Goal: Transaction & Acquisition: Purchase product/service

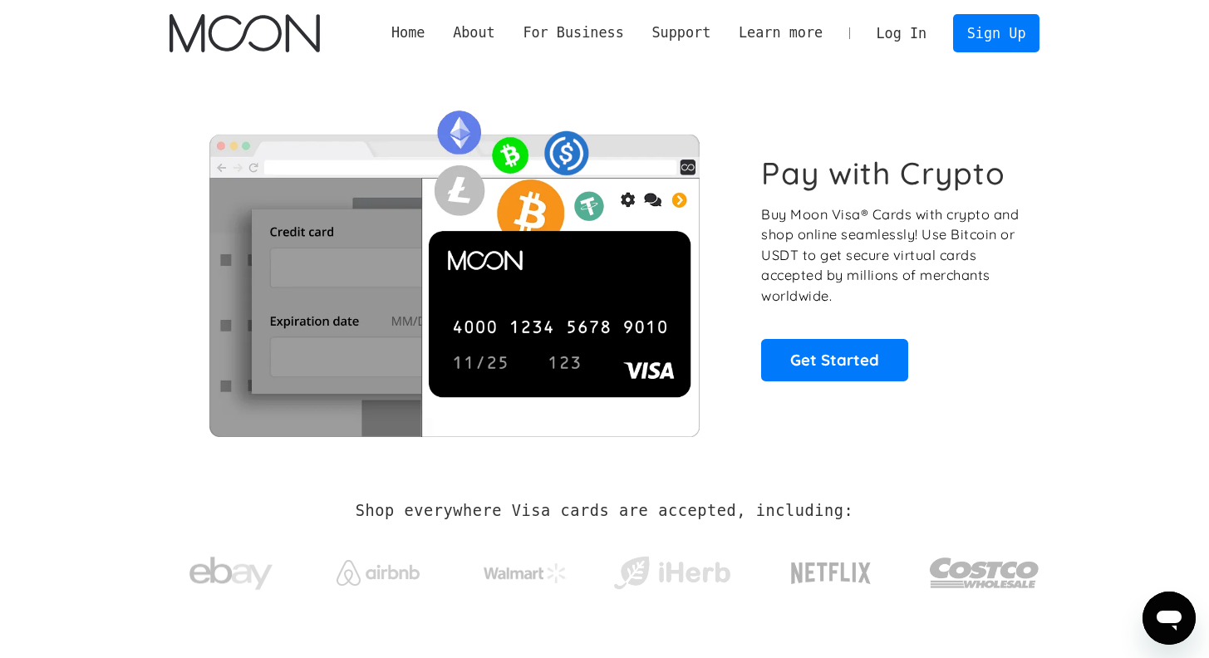
click at [907, 37] on link "Log In" at bounding box center [902, 33] width 78 height 37
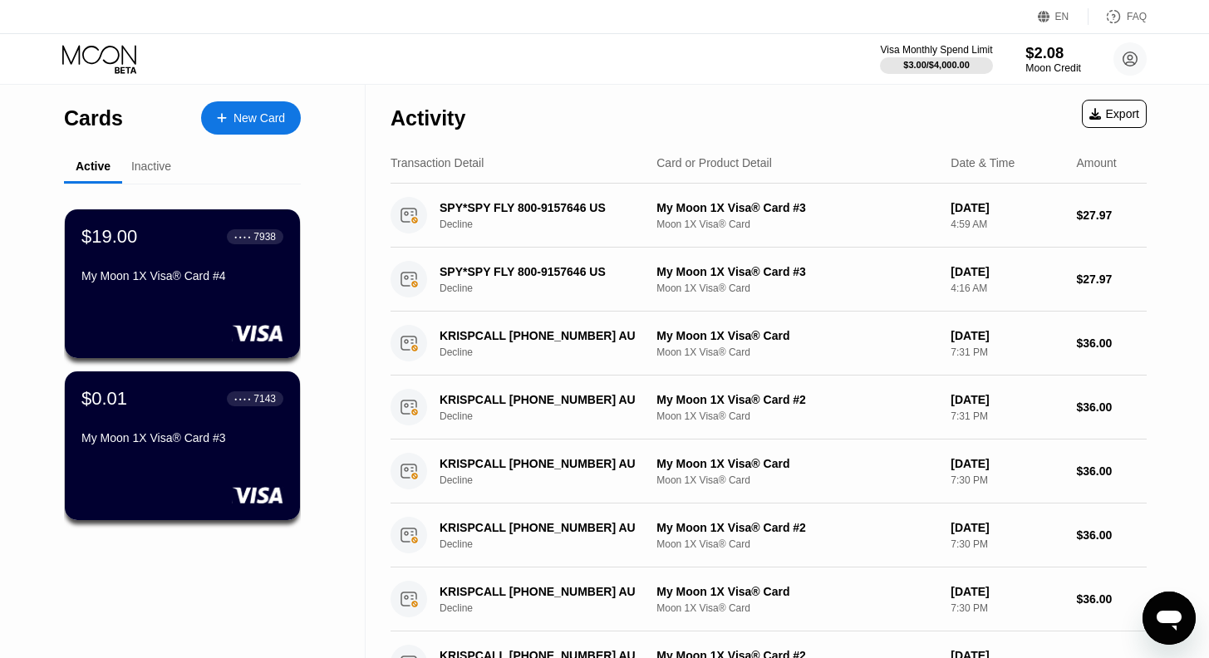
click at [1049, 60] on div "$2.08" at bounding box center [1053, 52] width 56 height 17
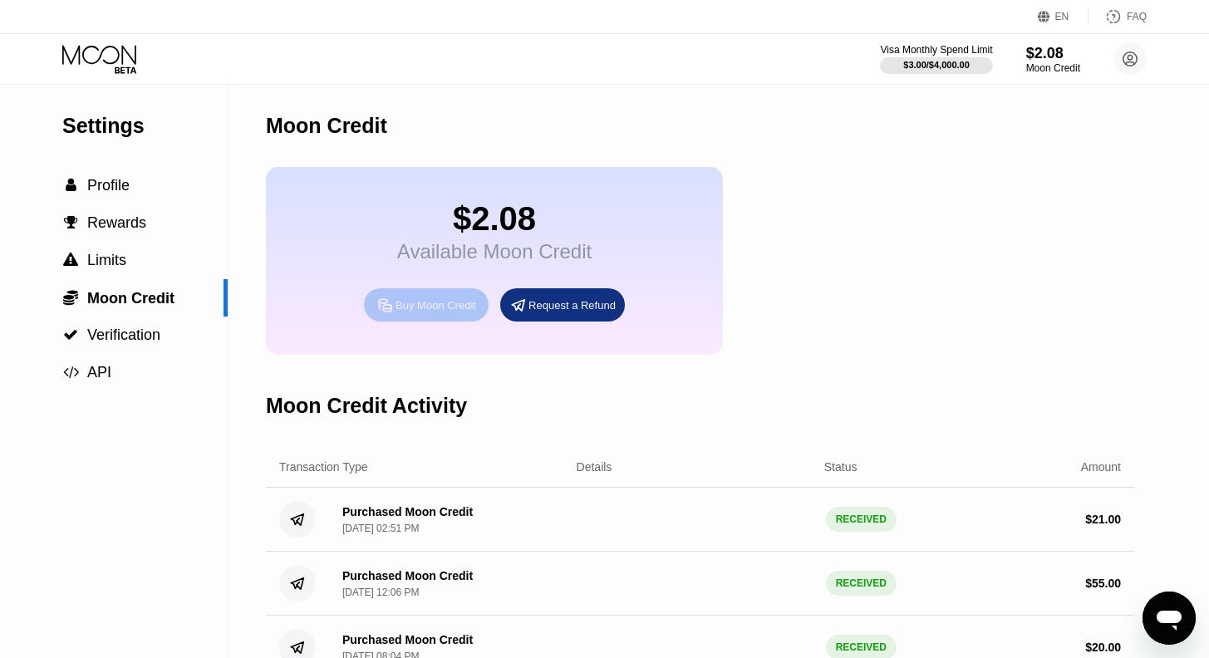
click at [436, 312] on div "Buy Moon Credit" at bounding box center [436, 305] width 81 height 14
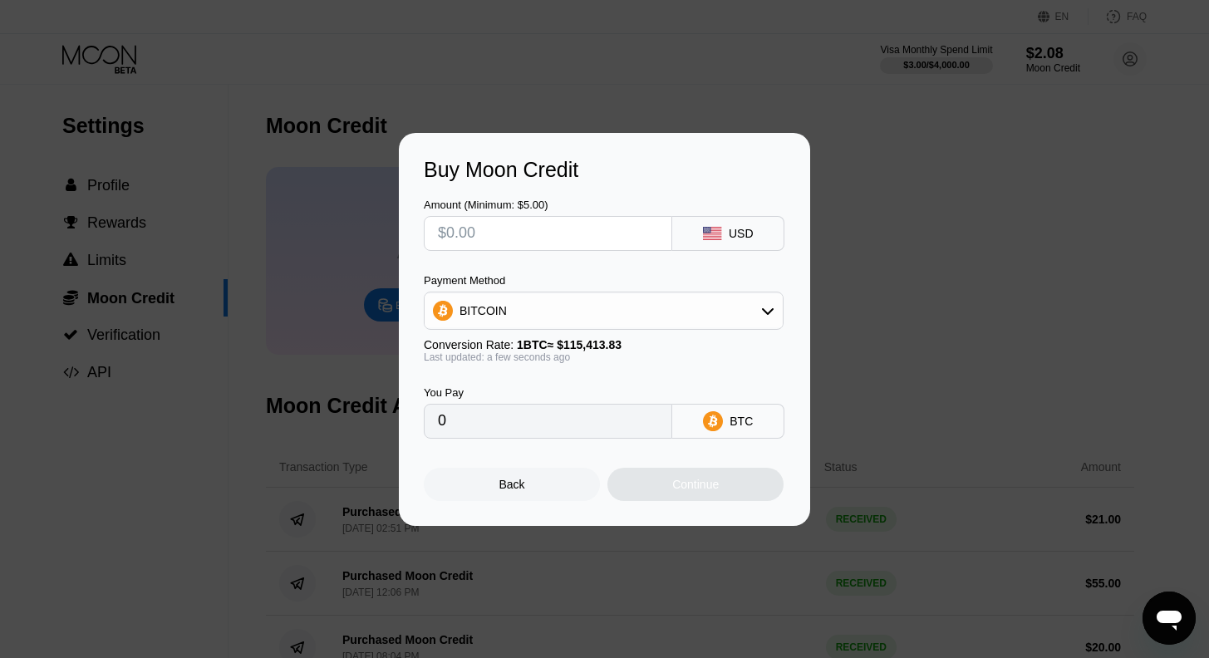
click at [497, 234] on input "text" at bounding box center [548, 233] width 220 height 33
type input "$1"
type input "0.00000867"
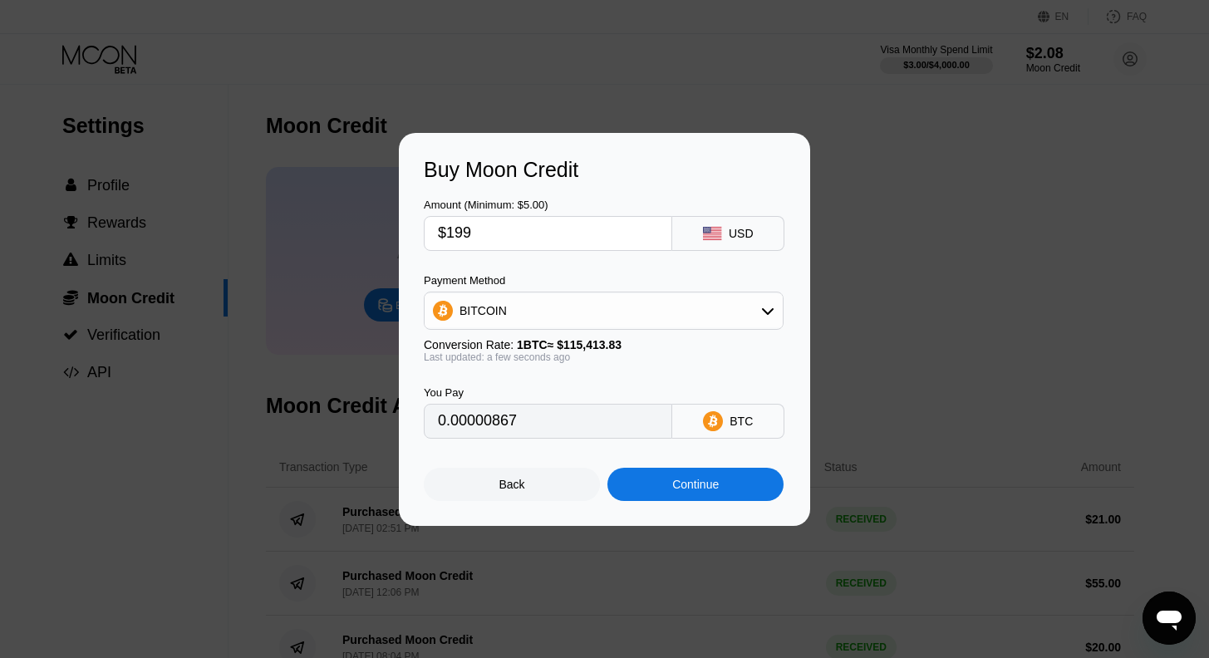
type input "$1999"
type input "0.01732029"
type input "$1999"
click at [710, 489] on div "Continue" at bounding box center [695, 484] width 47 height 13
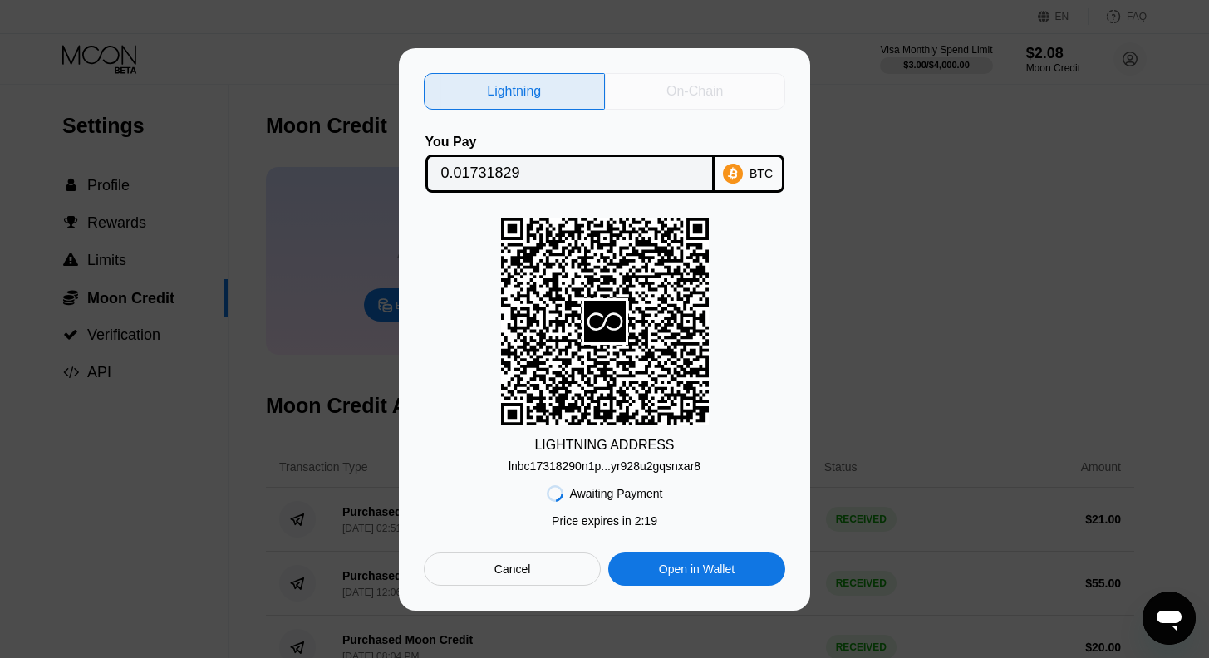
click at [713, 89] on div "On-Chain" at bounding box center [694, 91] width 57 height 17
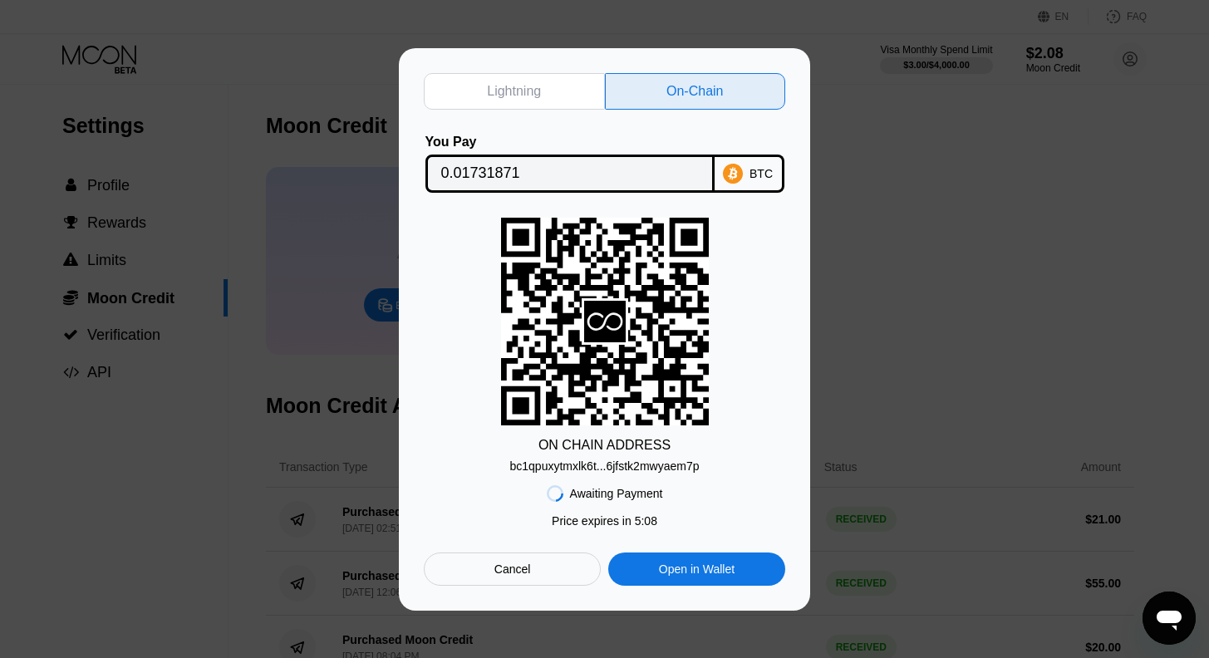
click at [524, 569] on div "Cancel" at bounding box center [512, 569] width 37 height 15
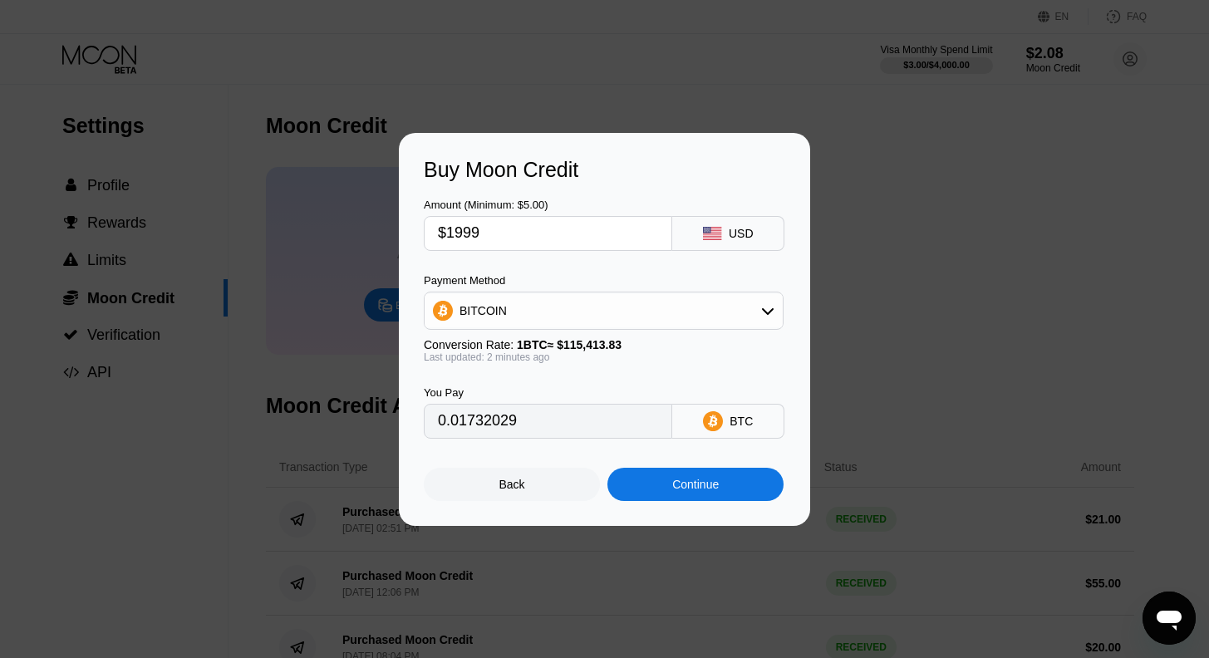
click at [506, 225] on input "$1999" at bounding box center [548, 233] width 220 height 33
type input "$199"
type input "0.00172424"
type input "$199"
click at [768, 307] on icon at bounding box center [767, 310] width 13 height 13
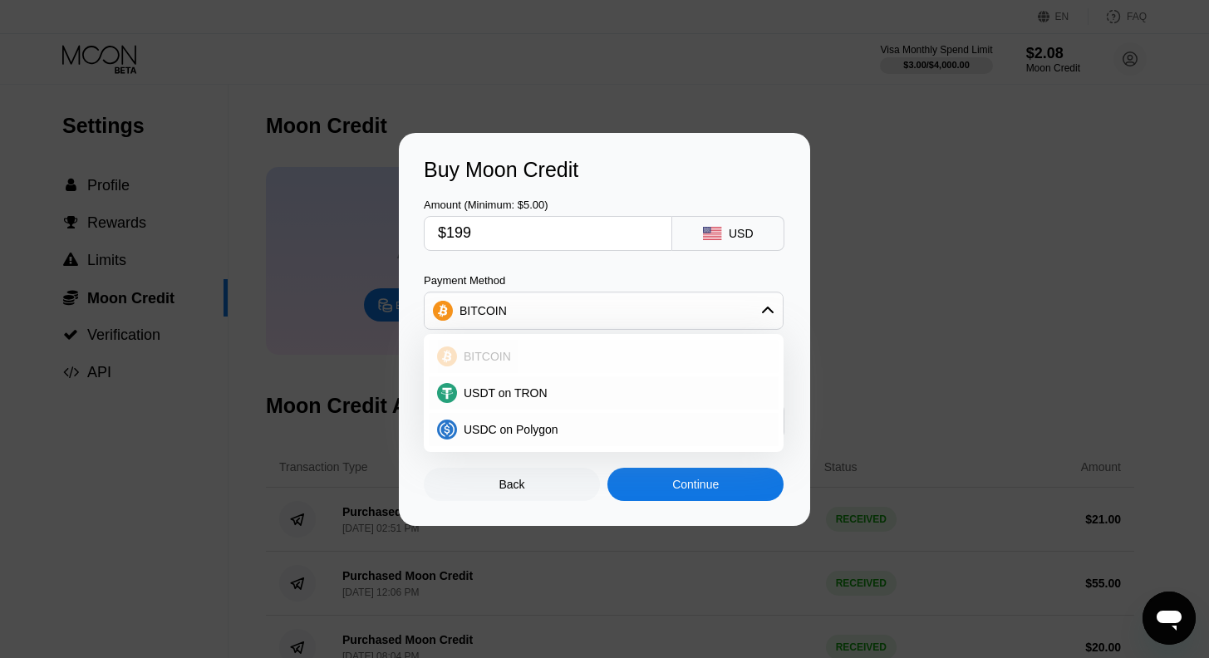
click at [704, 357] on div "BITCOIN" at bounding box center [613, 356] width 313 height 13
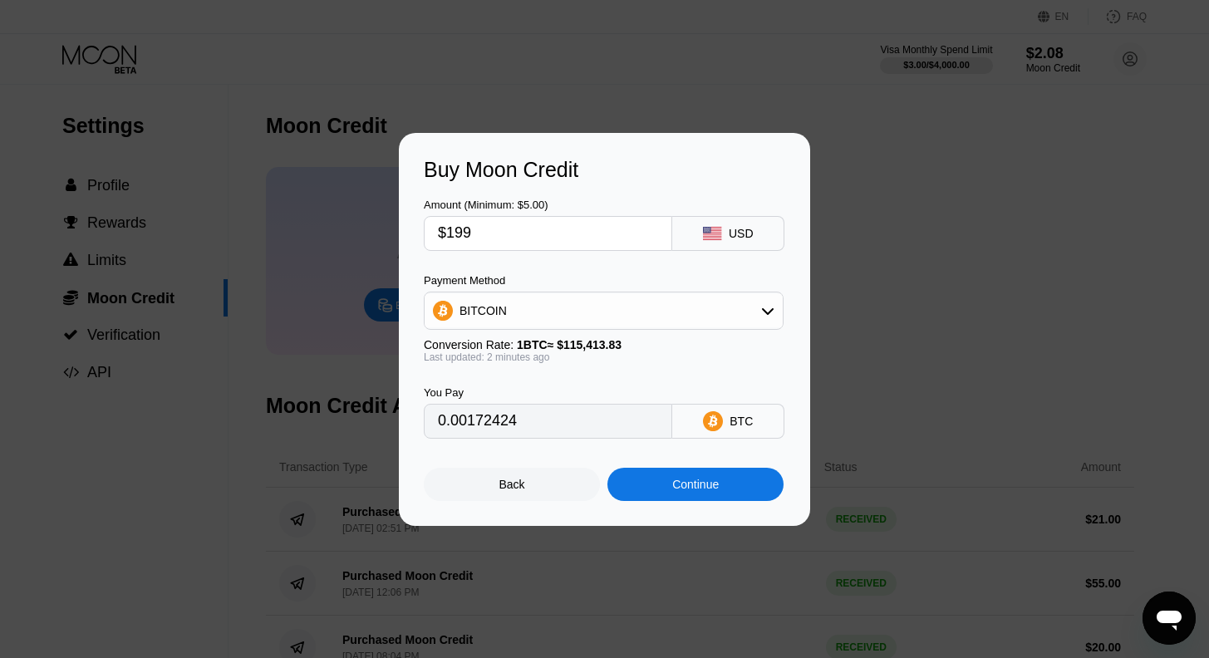
click at [695, 489] on div "Continue" at bounding box center [695, 484] width 47 height 13
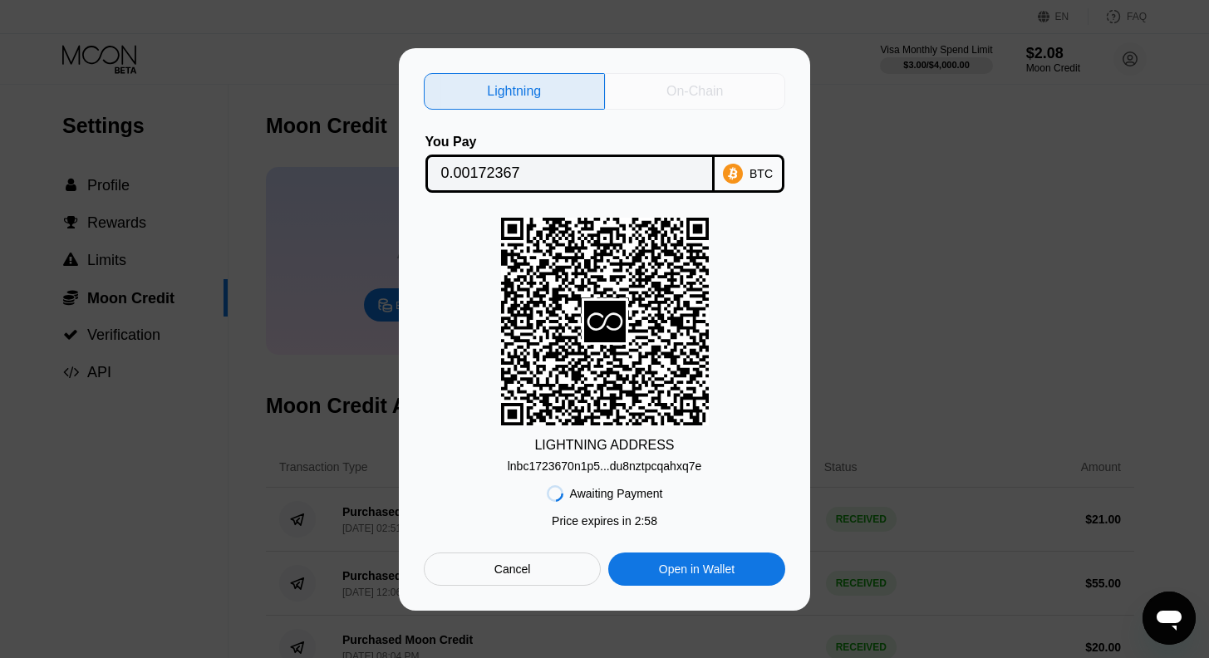
click at [684, 86] on div "On-Chain" at bounding box center [694, 91] width 57 height 17
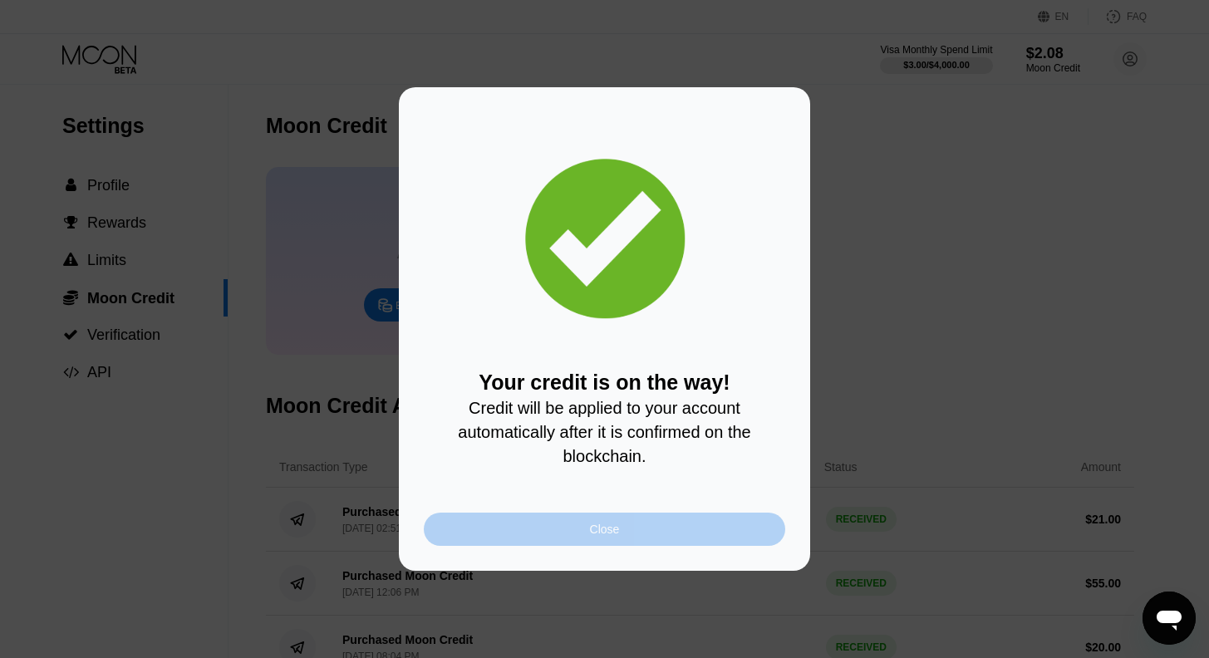
click at [634, 532] on div "Close" at bounding box center [604, 529] width 361 height 33
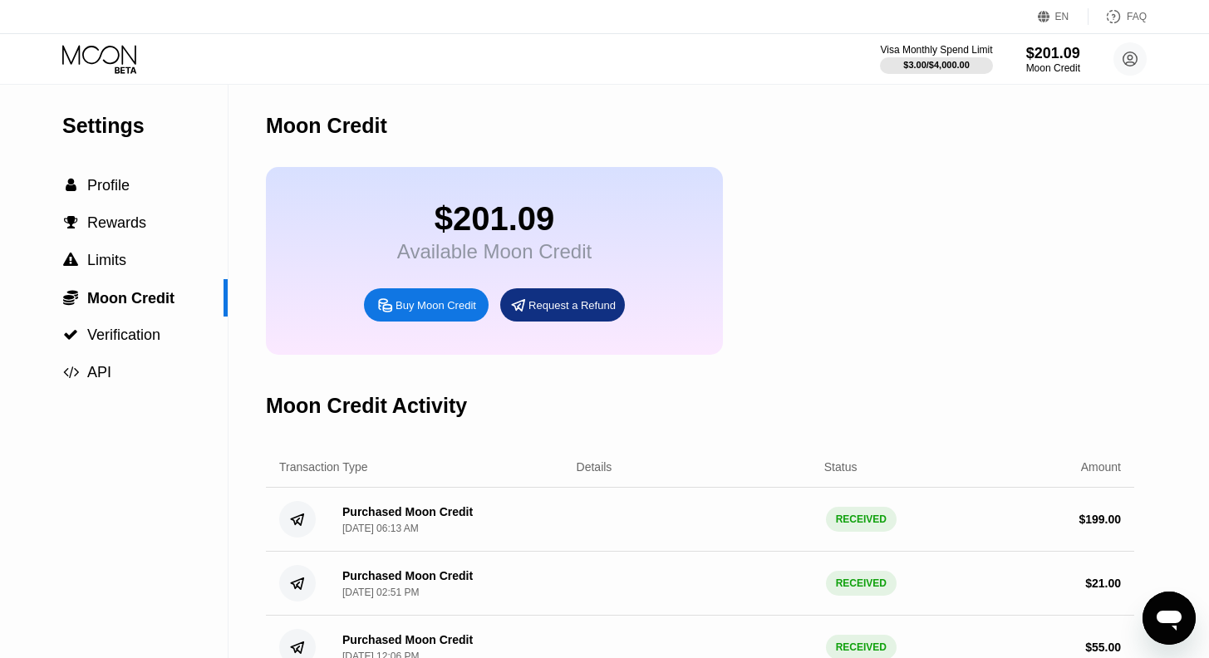
click at [440, 312] on div "Buy Moon Credit" at bounding box center [436, 305] width 81 height 14
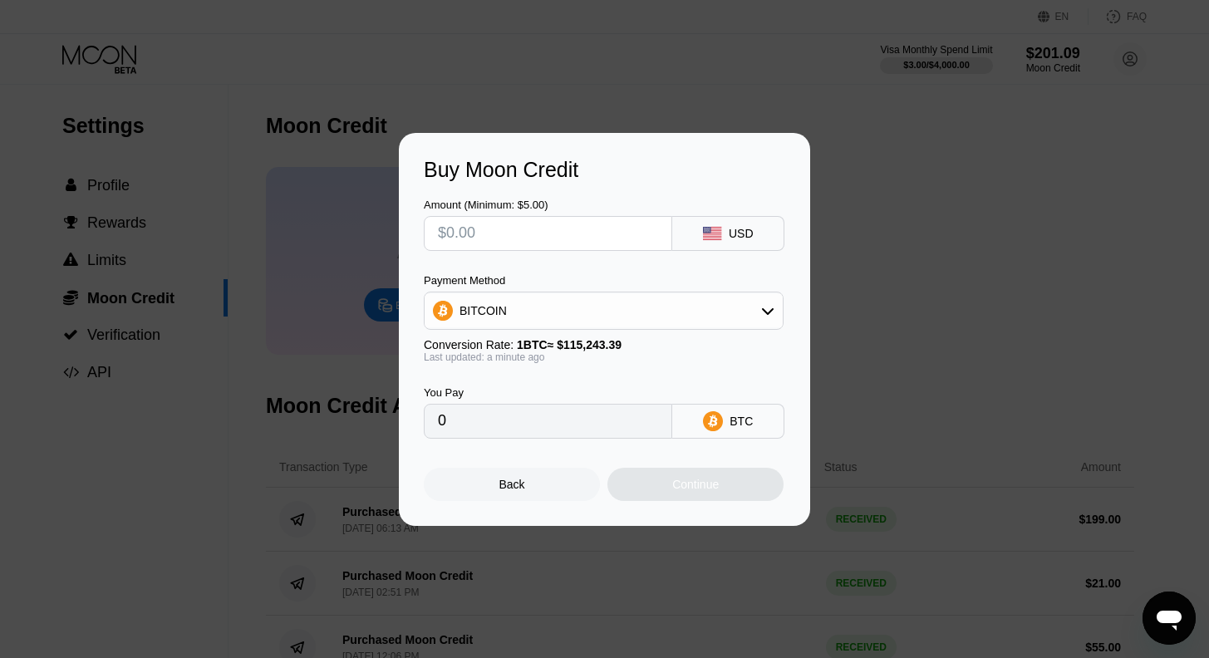
click at [534, 229] on input "text" at bounding box center [548, 233] width 220 height 33
type input "$199"
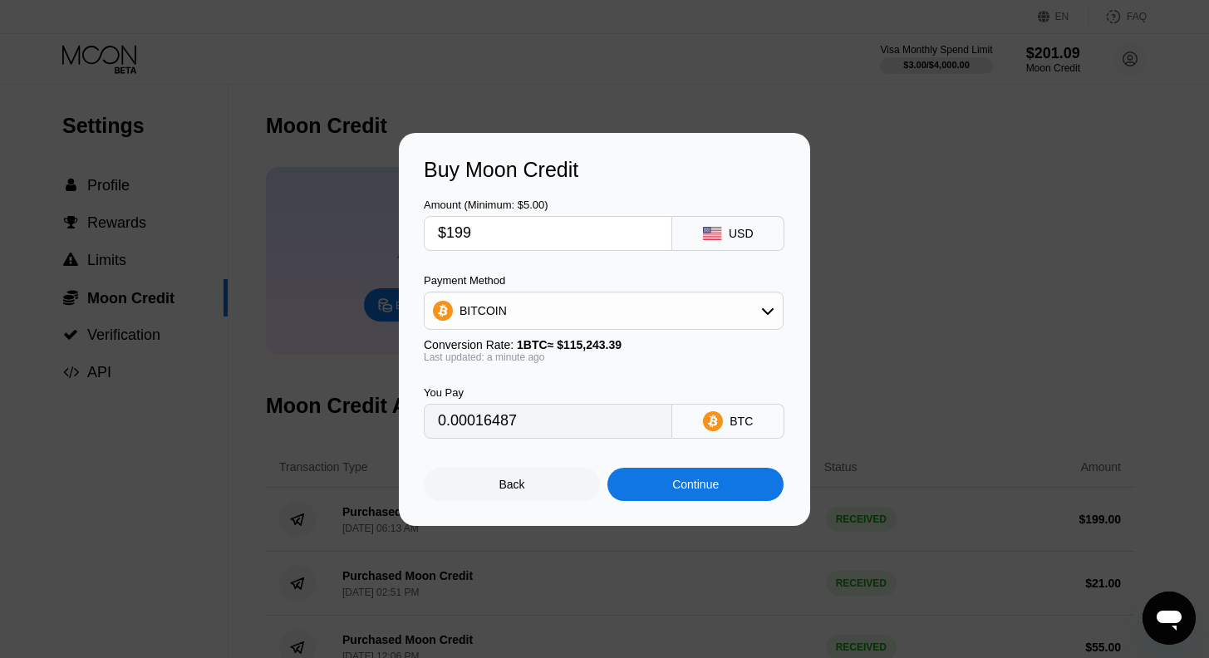
type input "0.00172679"
type input "$19"
type input "0.00016487"
type input "$1"
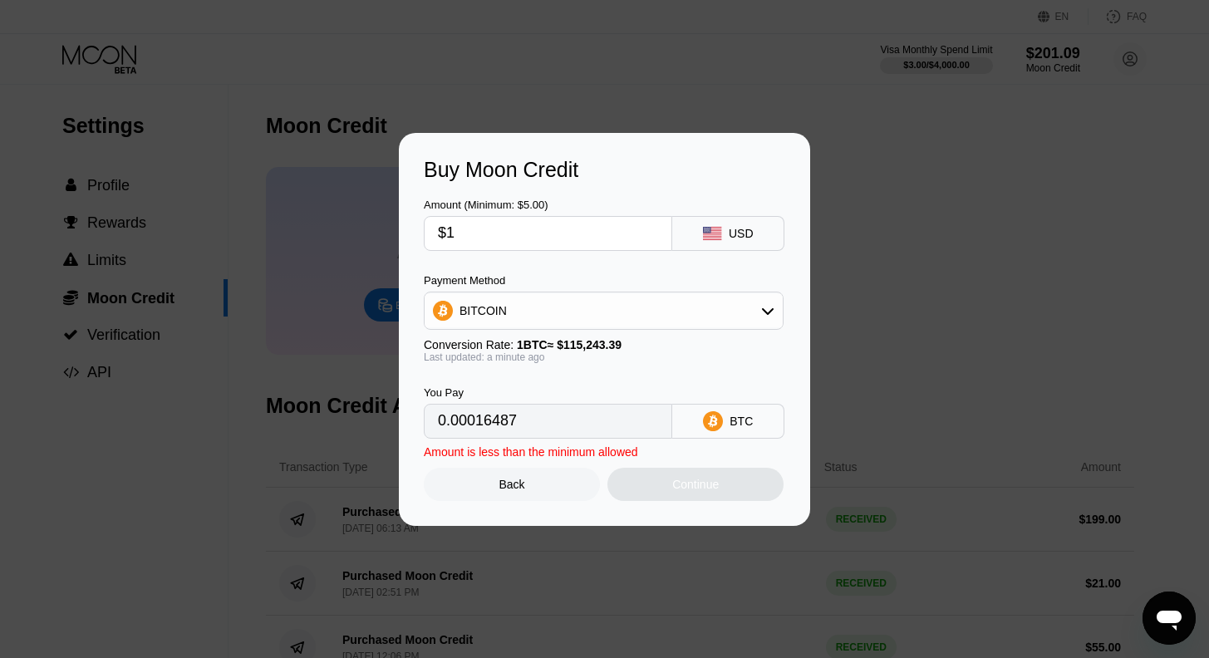
type input "0.00000868"
type input "0"
type input "$1"
type input "0.00000868"
type input "$19"
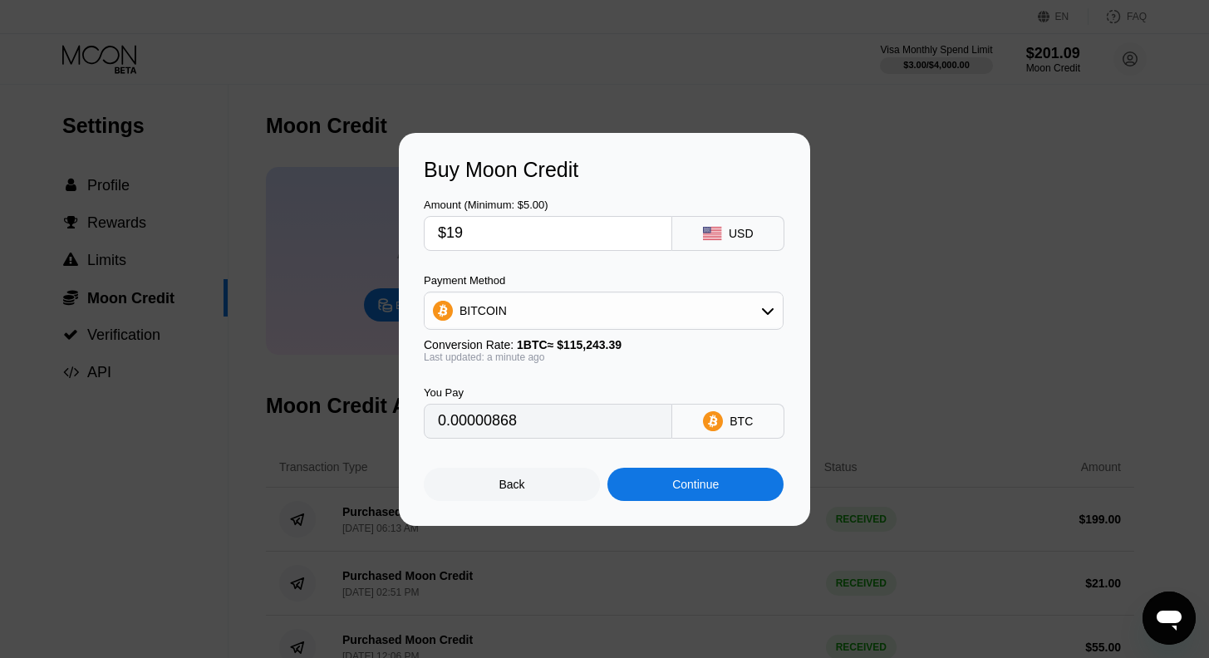
type input "0.00016487"
type input "$1999"
type input "0.01734590"
type input "$199"
type input "0.00172679"
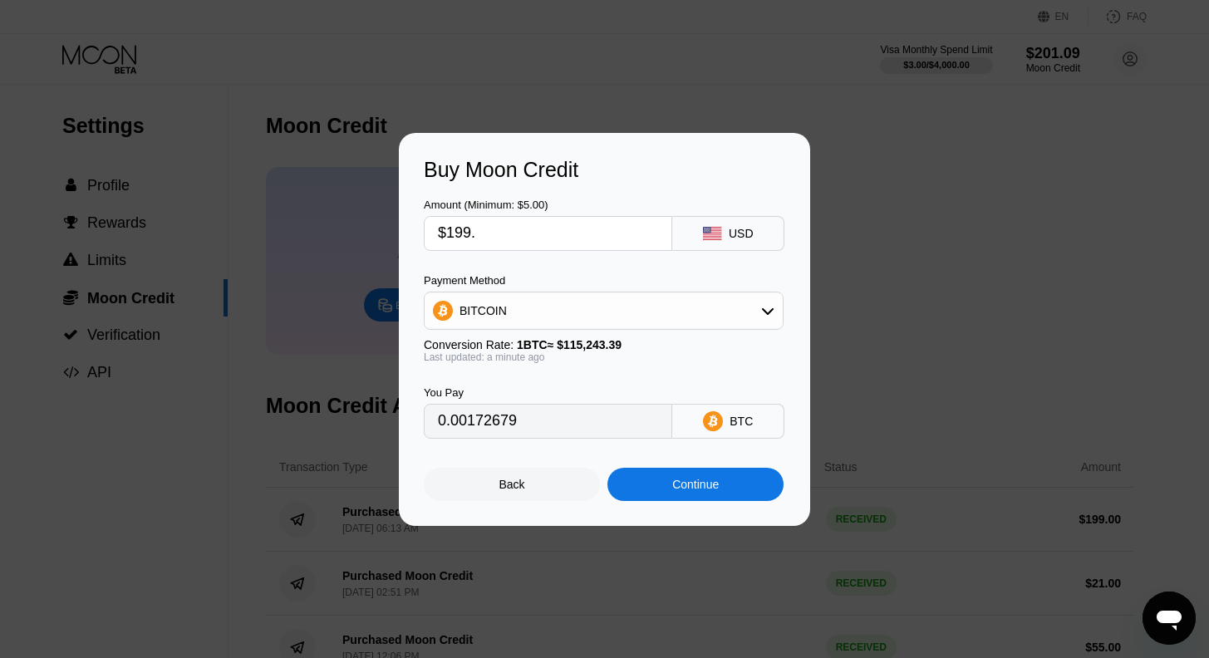
type input "$199.5"
type input "0.00173112"
type input "$199.50"
click at [893, 121] on div at bounding box center [611, 329] width 1222 height 658
click at [502, 499] on div "Back" at bounding box center [512, 484] width 176 height 33
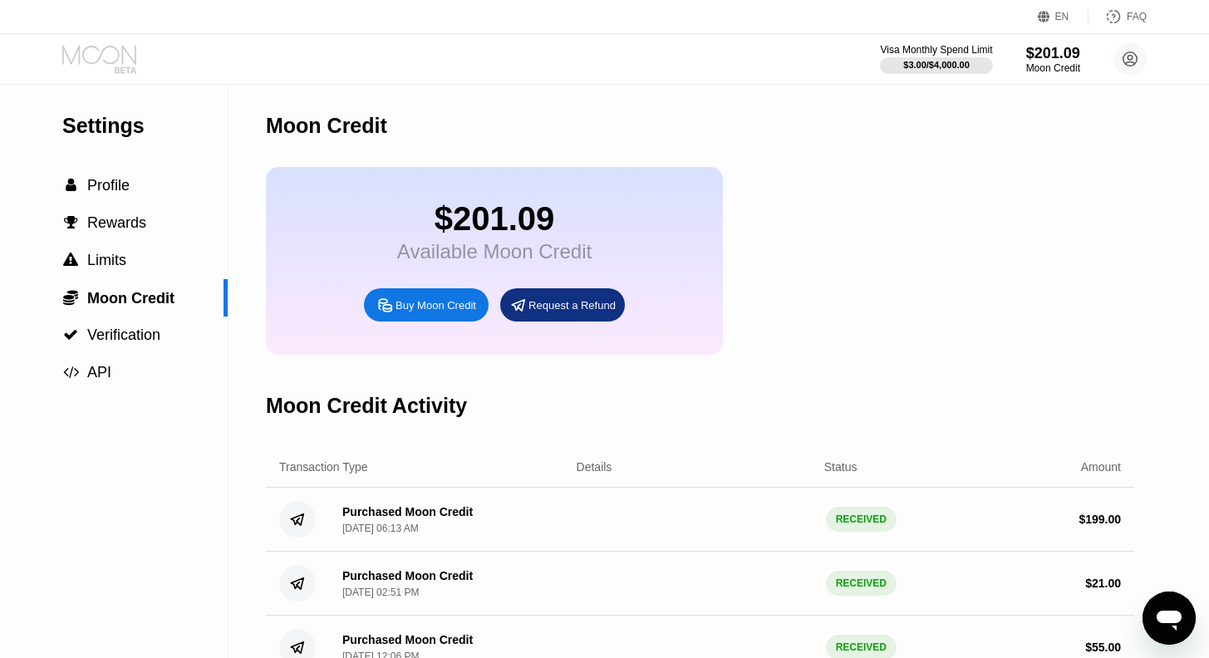
click at [104, 52] on icon at bounding box center [100, 59] width 77 height 29
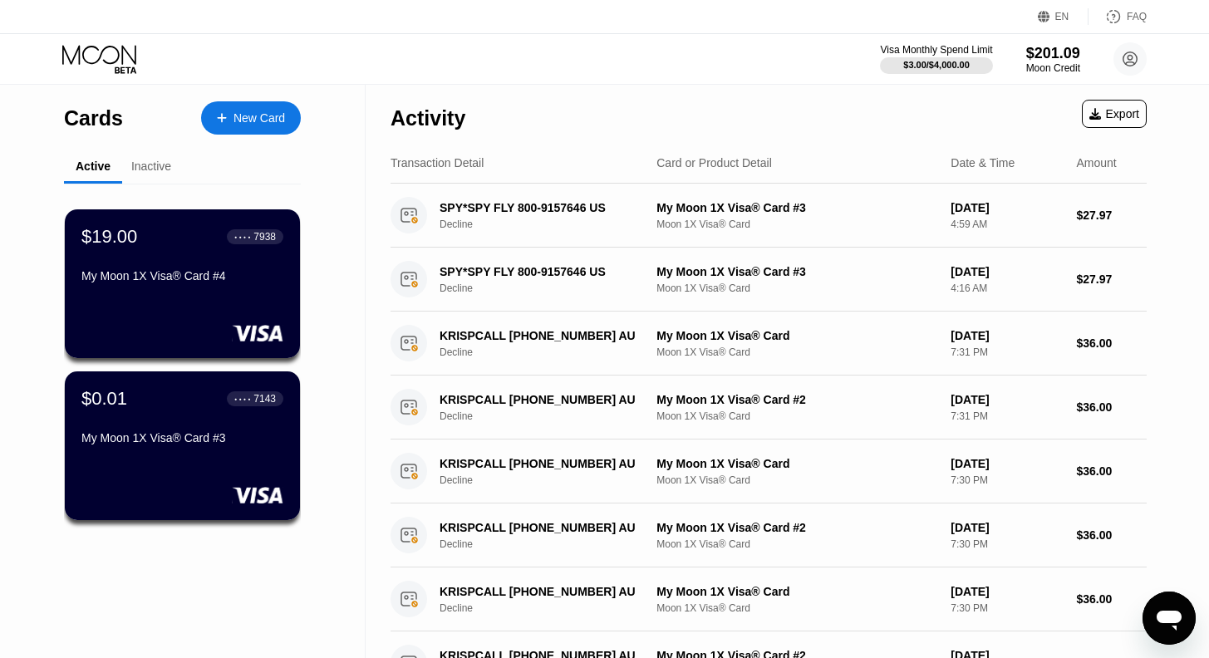
click at [104, 52] on icon at bounding box center [100, 59] width 77 height 29
click at [250, 123] on div "New Card" at bounding box center [260, 118] width 52 height 14
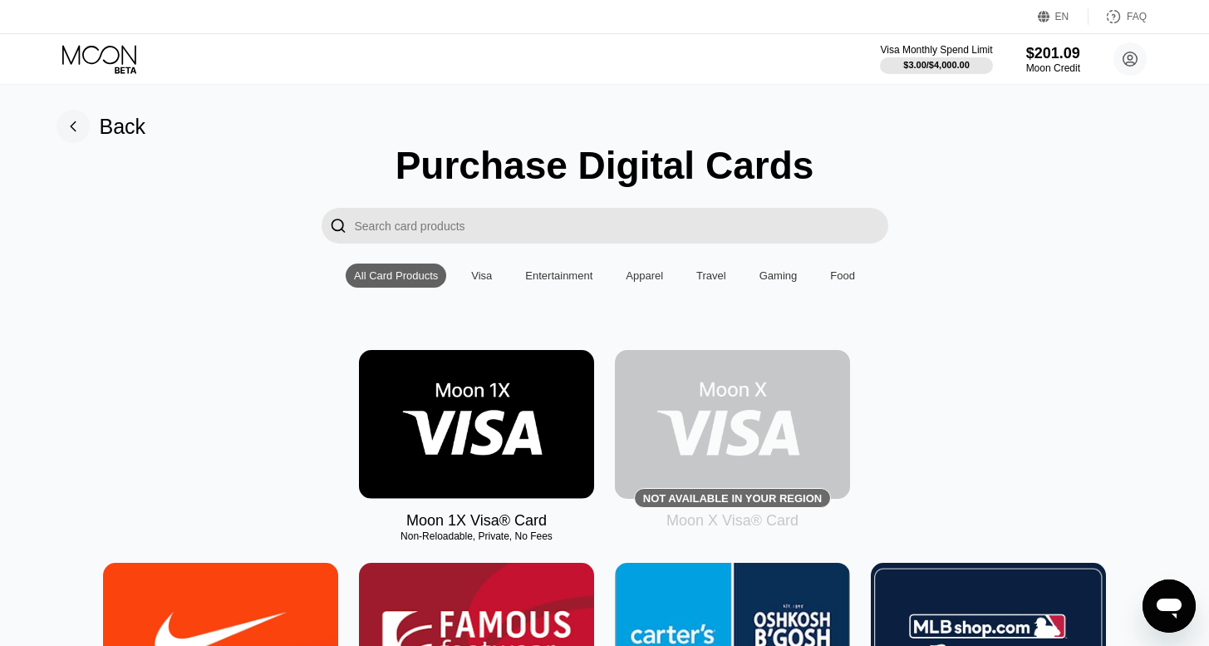
click at [448, 417] on img at bounding box center [476, 424] width 235 height 149
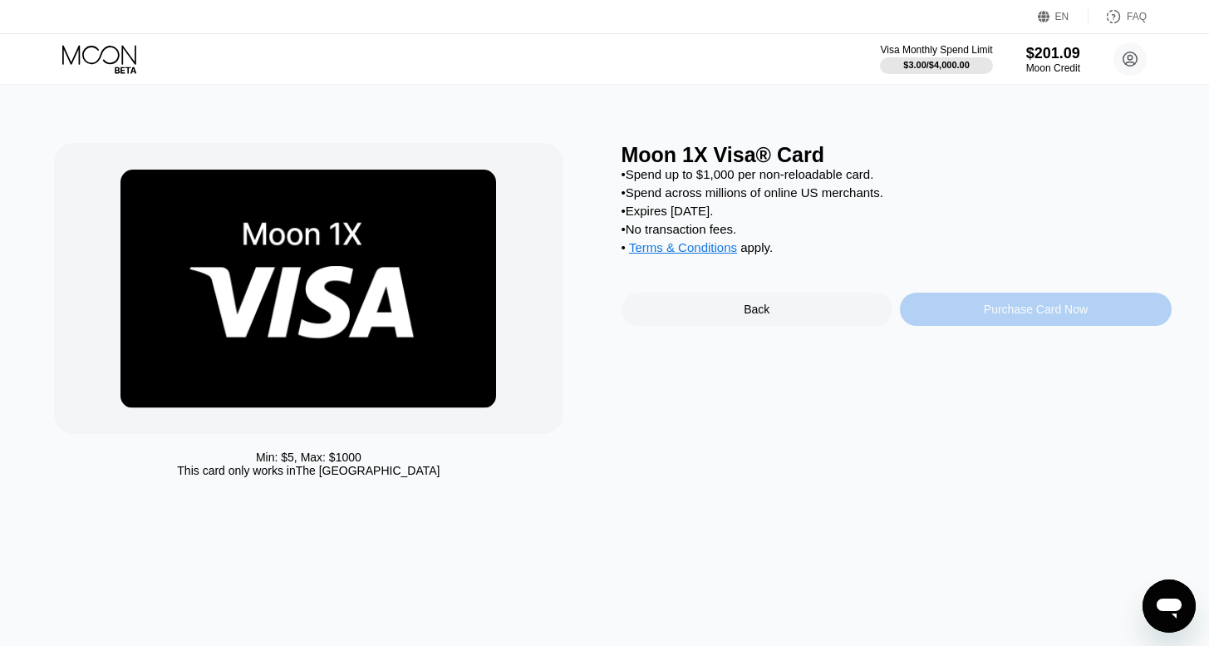
click at [993, 316] on div "Purchase Card Now" at bounding box center [1036, 308] width 104 height 13
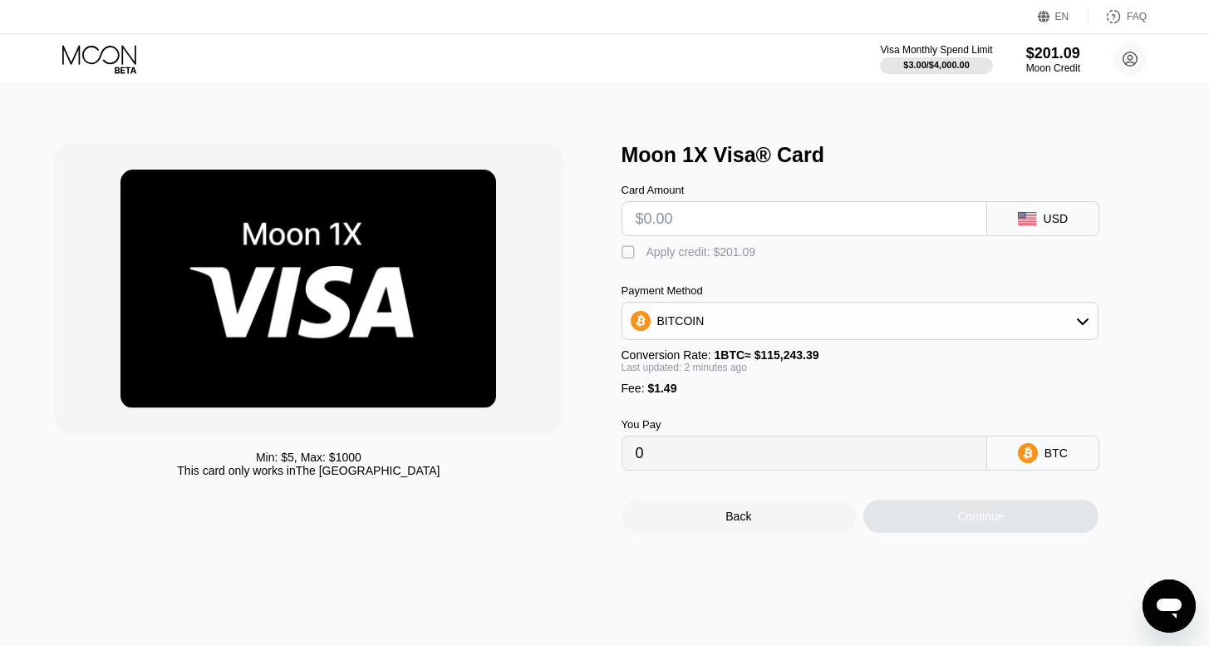
click at [661, 224] on input "text" at bounding box center [804, 218] width 337 height 33
type input "$200"
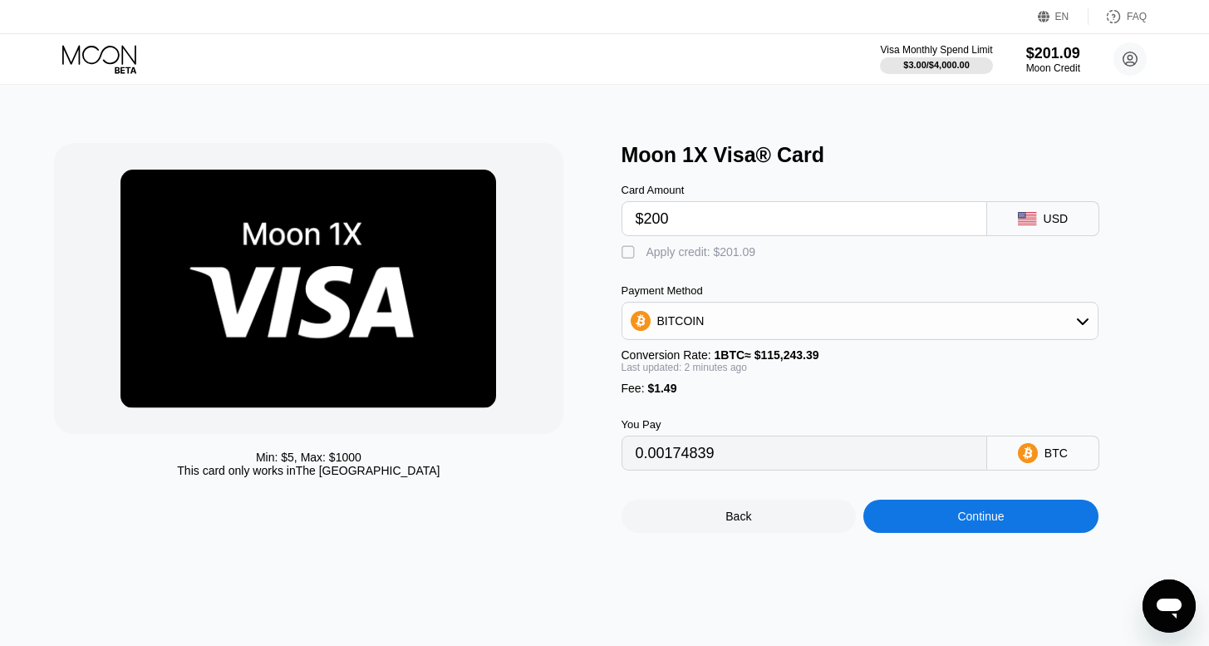
type input "0.00174839"
type input "$200"
click at [659, 253] on div "Apply credit: $201.09" at bounding box center [702, 251] width 110 height 13
type input "0.00000347"
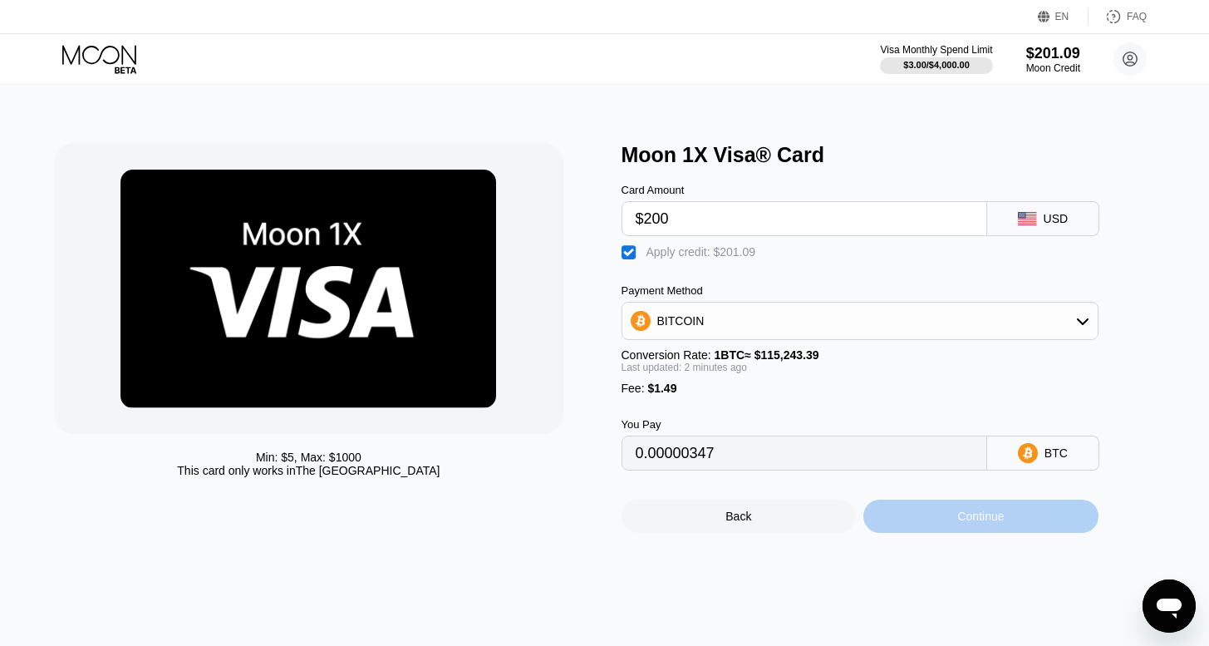
click at [937, 533] on div "Continue" at bounding box center [980, 515] width 235 height 33
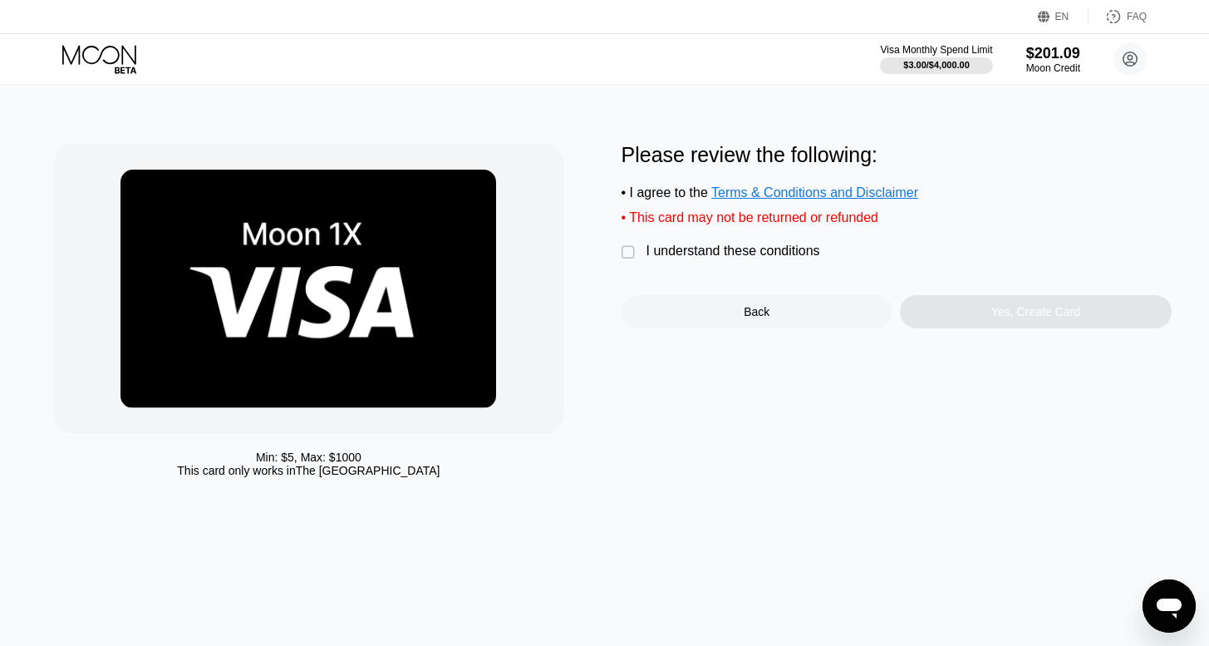
click at [665, 258] on div "I understand these conditions" at bounding box center [734, 250] width 174 height 15
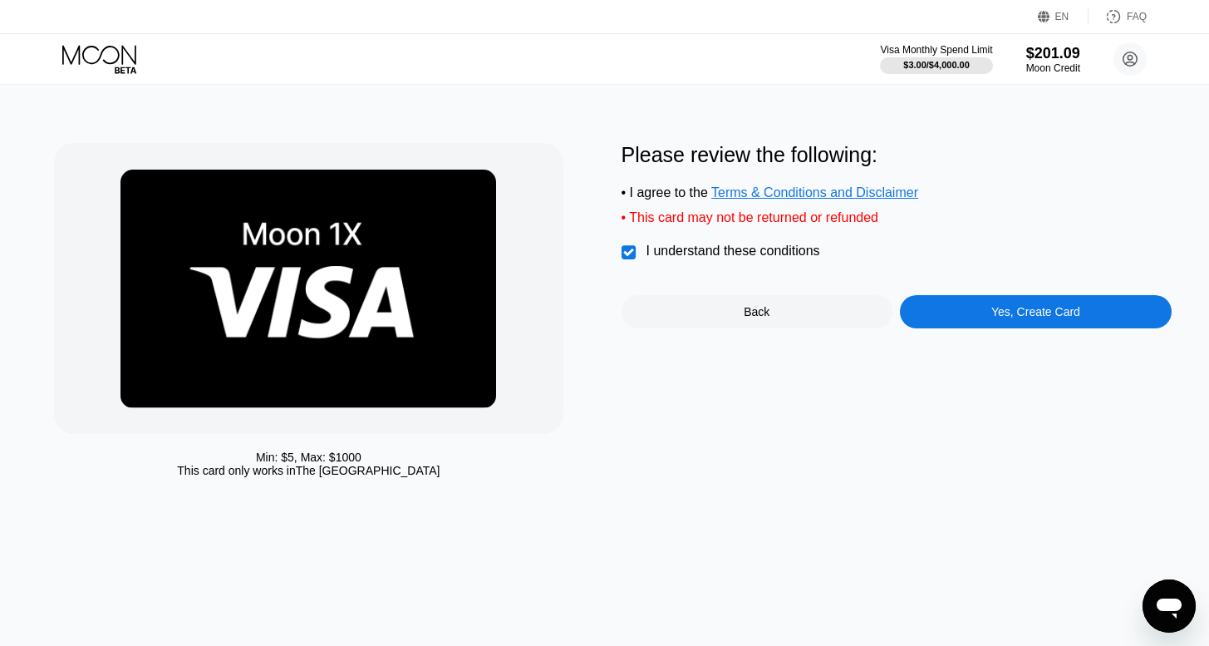
click at [1027, 328] on div "Yes, Create Card" at bounding box center [1036, 311] width 272 height 33
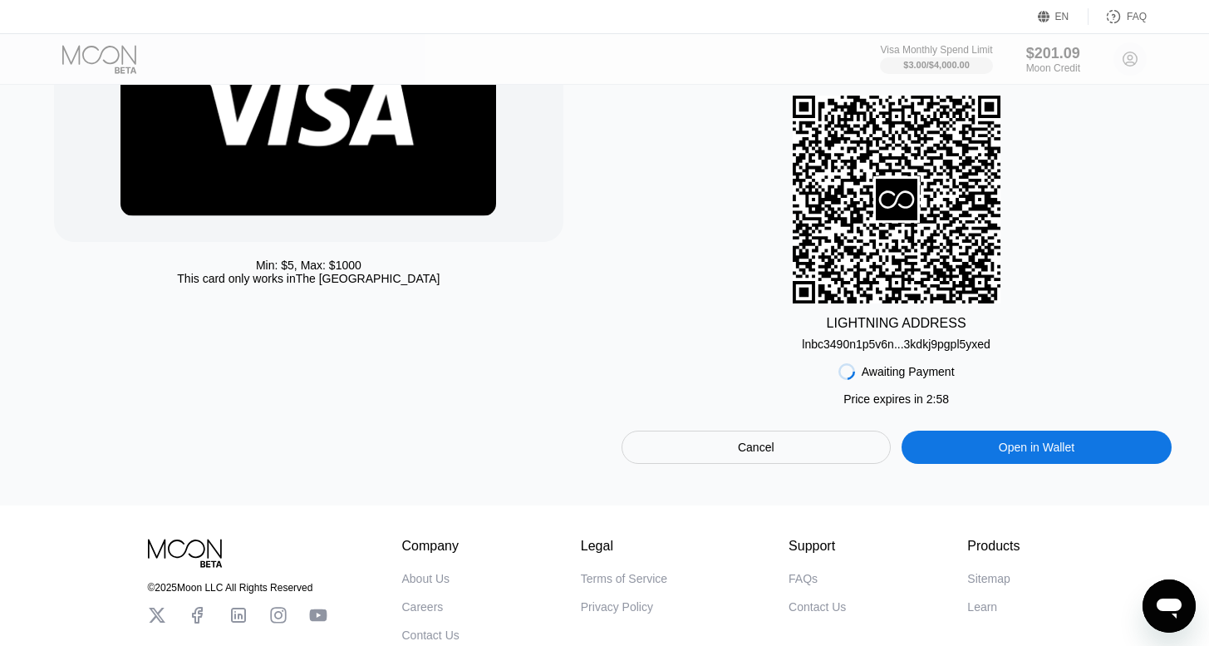
scroll to position [229, 0]
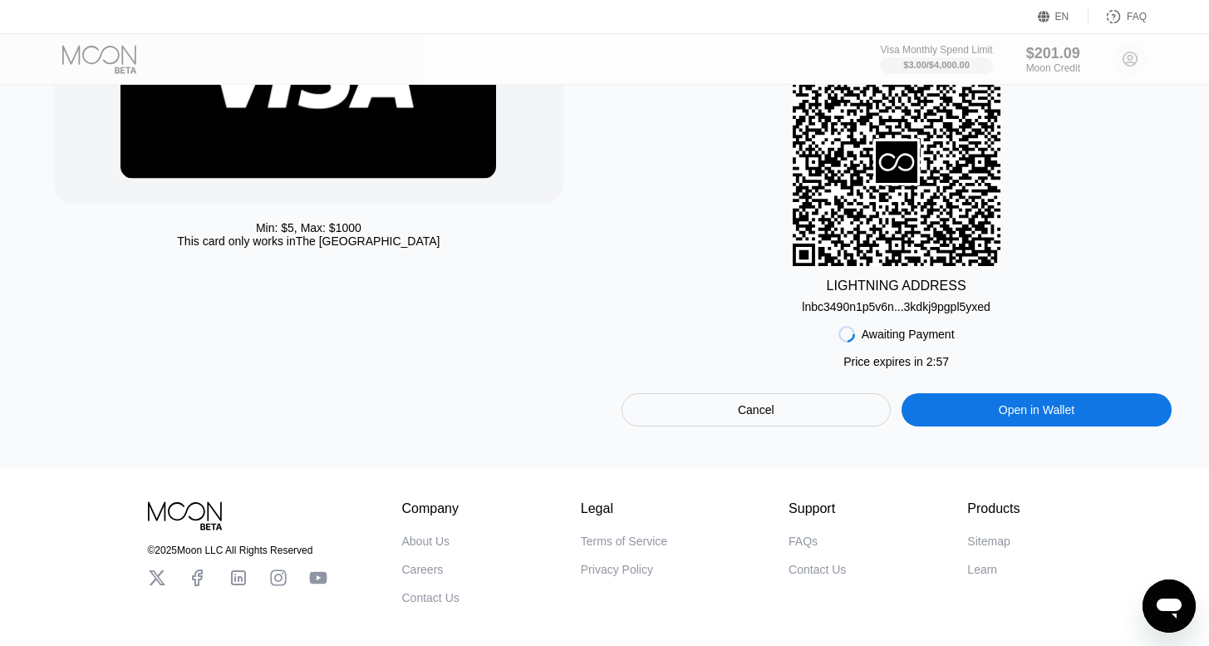
click at [748, 567] on div "Company About Us Careers Contact Us Legal Terms of Service Privacy Policy Suppo…" at bounding box center [711, 552] width 618 height 103
click at [763, 426] on div "Cancel" at bounding box center [757, 409] width 270 height 33
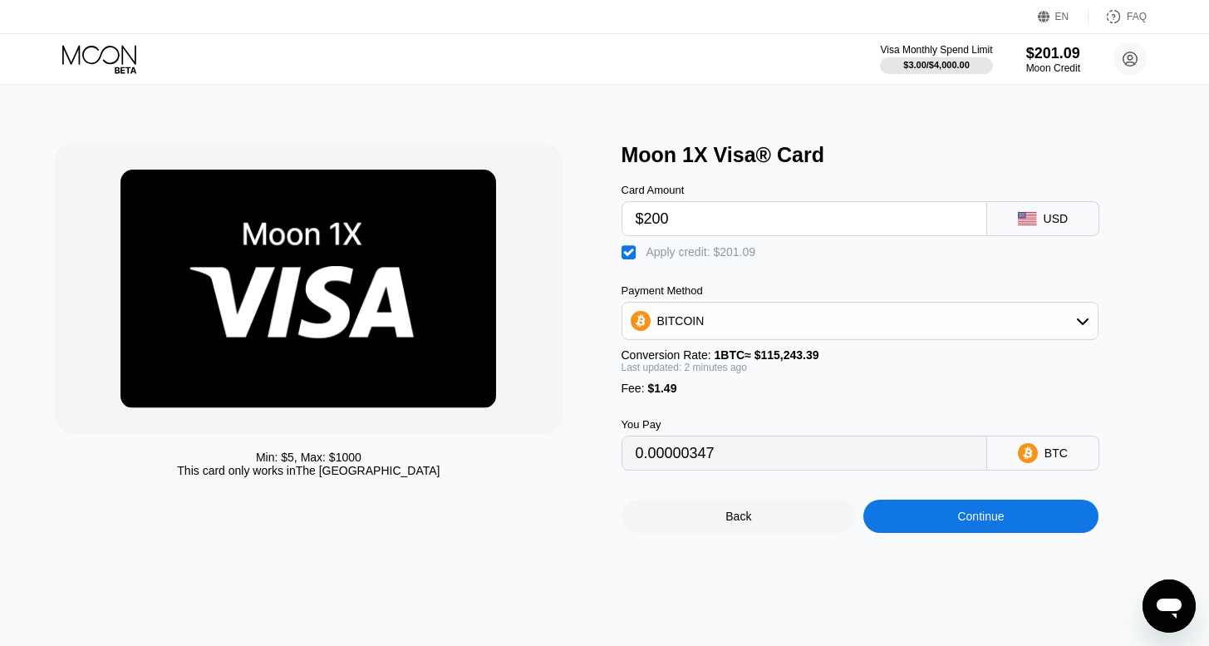
click at [705, 223] on input "$200" at bounding box center [804, 218] width 337 height 33
type input "$2"
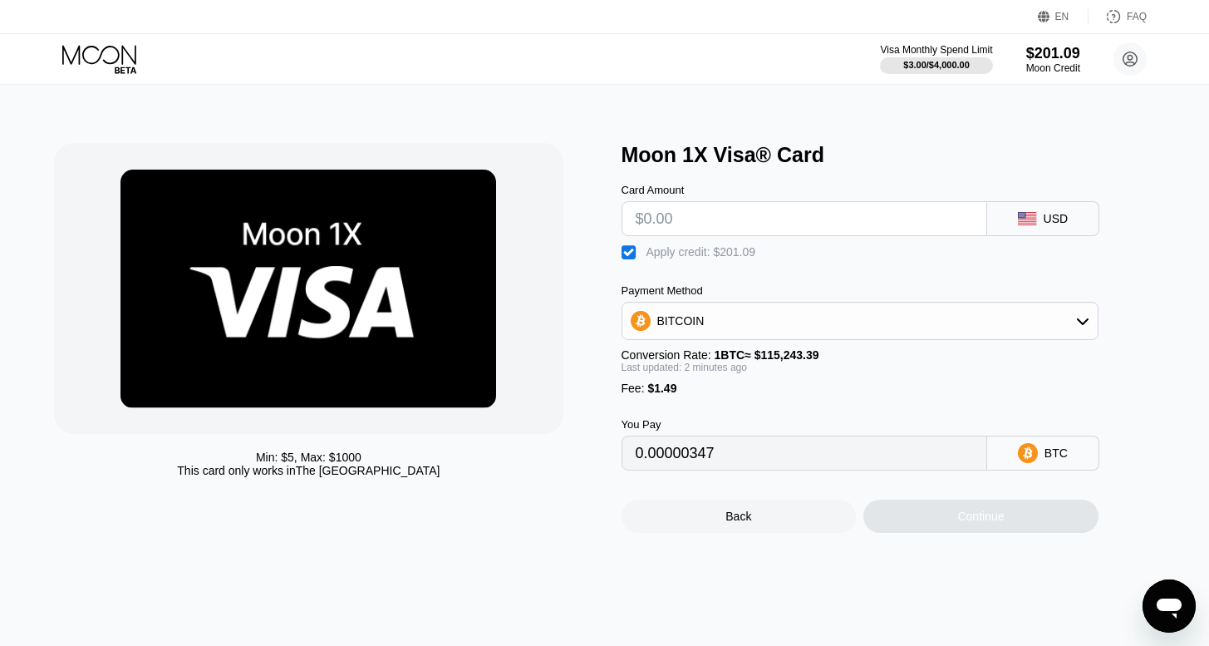
type input "0"
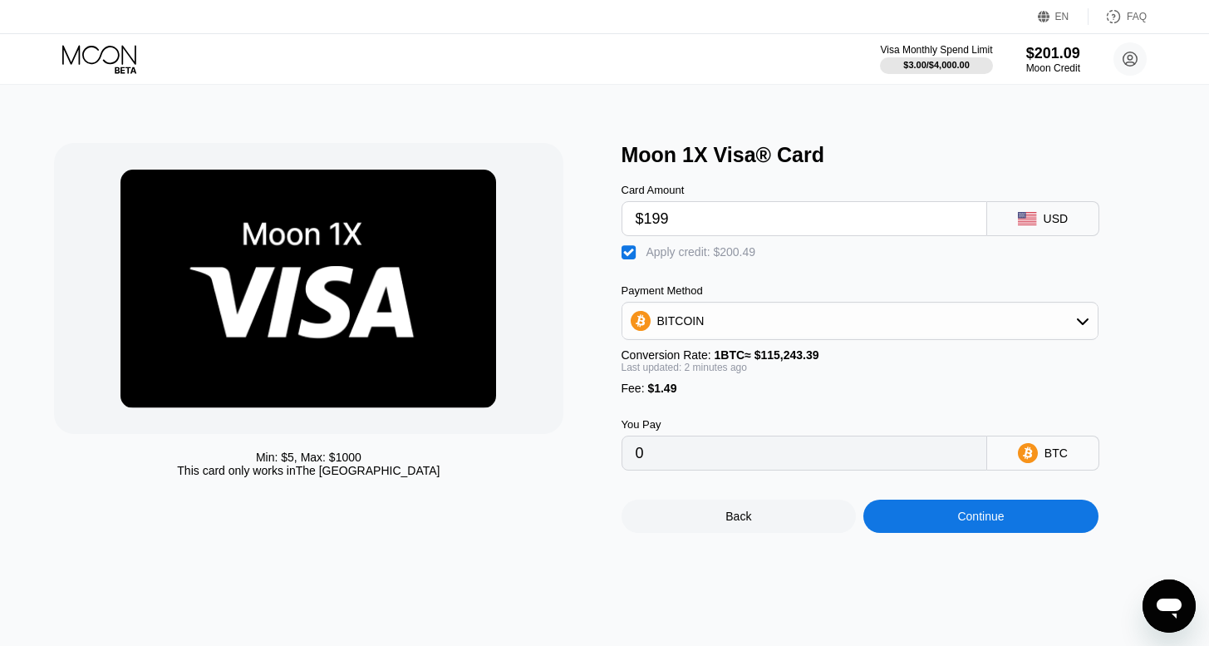
type input "$199"
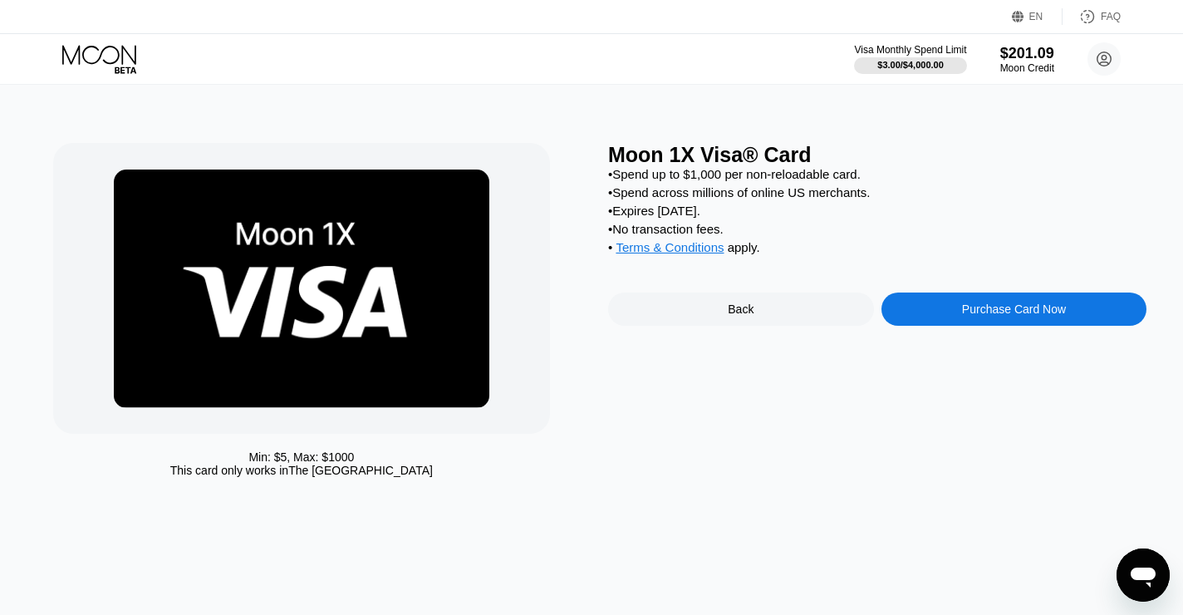
click at [87, 56] on icon at bounding box center [100, 59] width 77 height 29
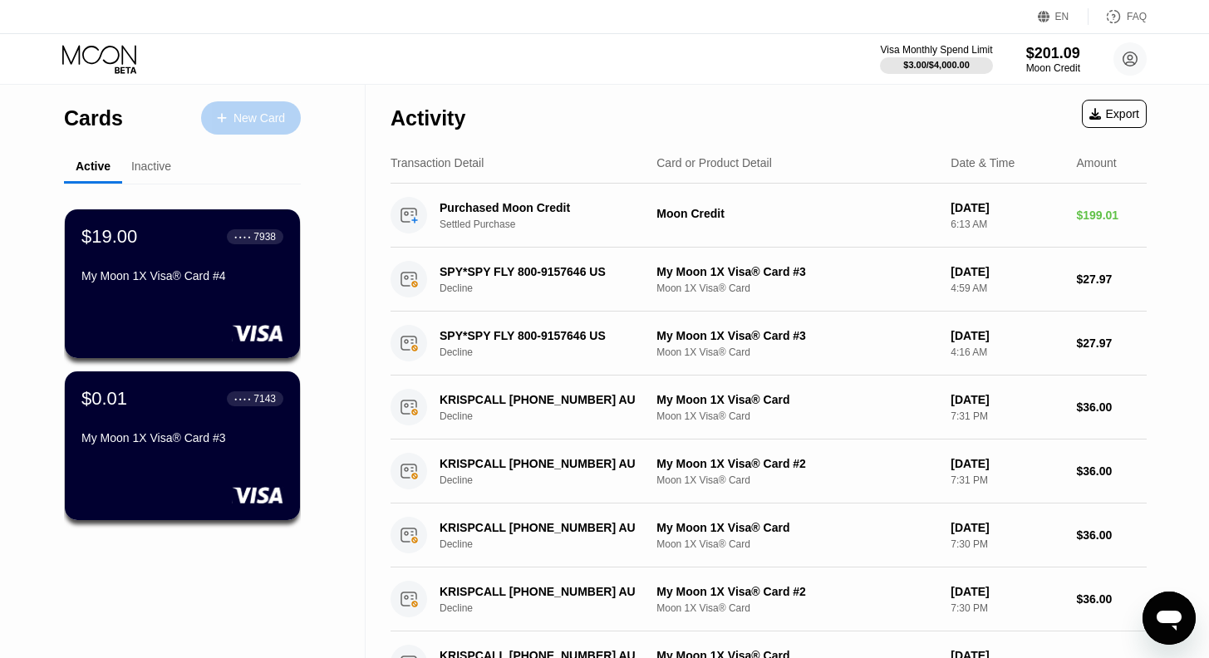
click at [254, 120] on div "New Card" at bounding box center [260, 118] width 52 height 14
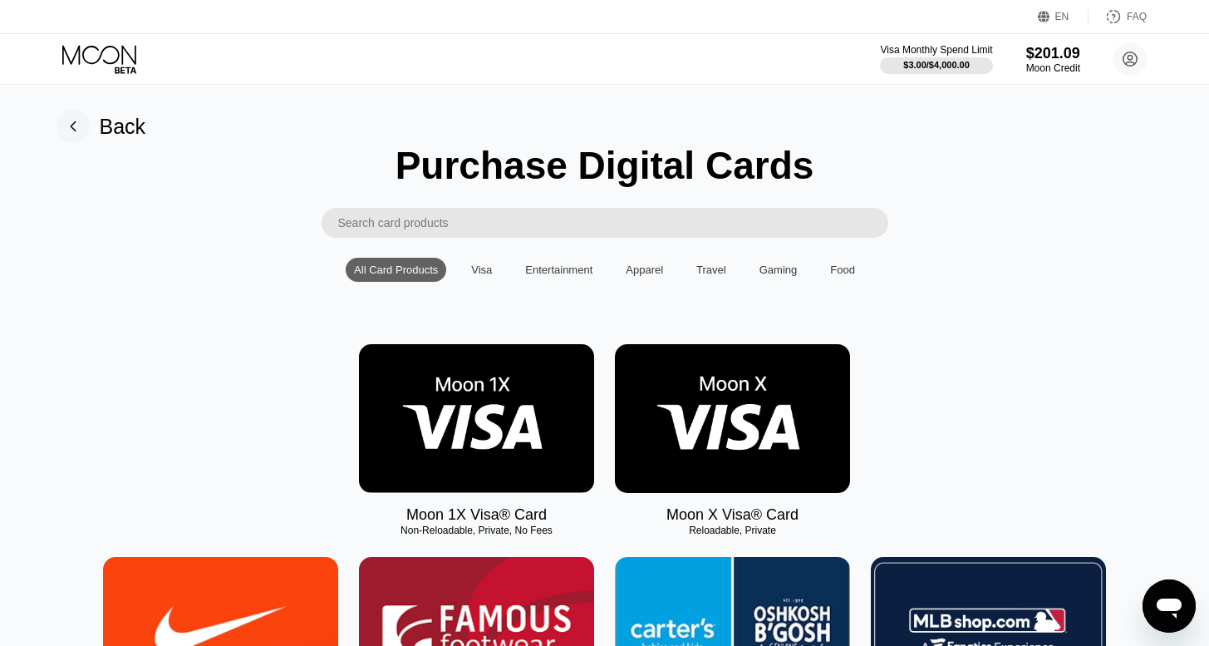
click at [448, 385] on img at bounding box center [476, 418] width 235 height 149
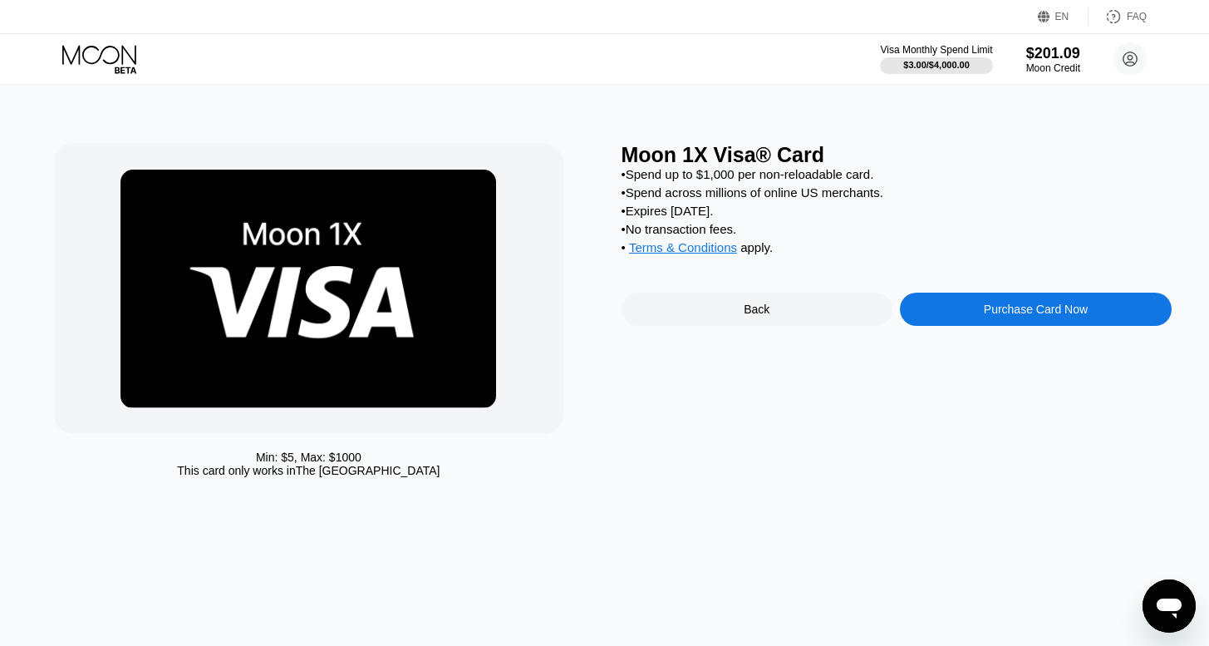
click at [81, 49] on icon at bounding box center [100, 59] width 77 height 29
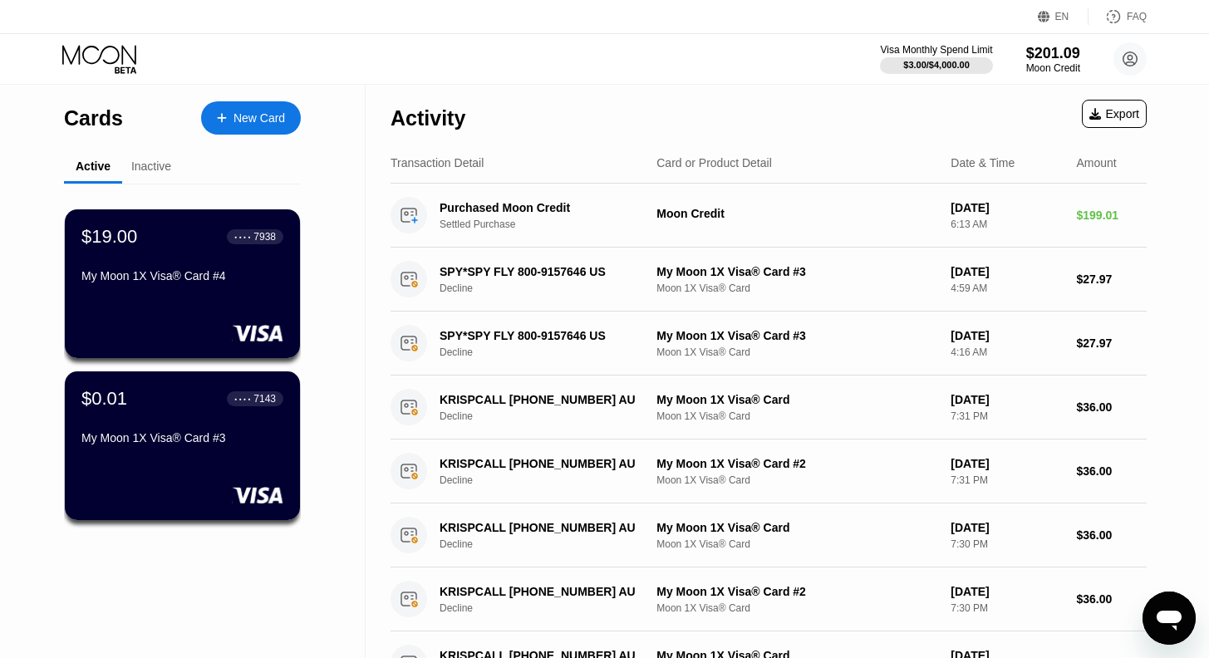
click at [244, 120] on div "New Card" at bounding box center [260, 118] width 52 height 14
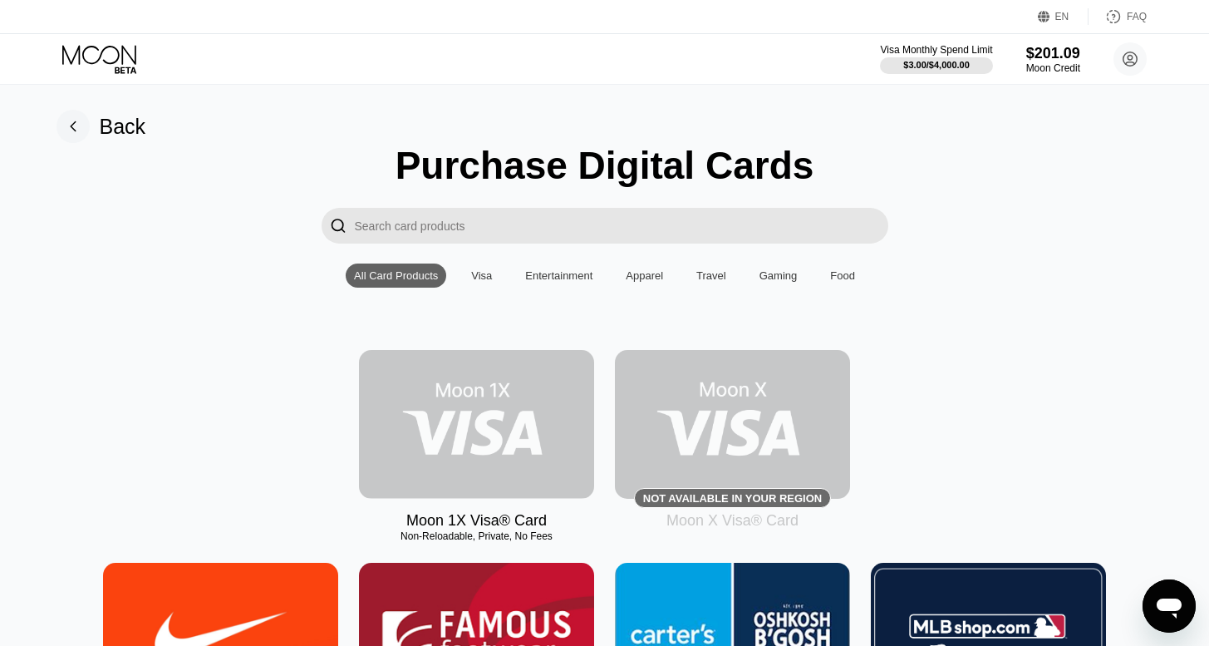
click at [425, 416] on img at bounding box center [476, 424] width 235 height 149
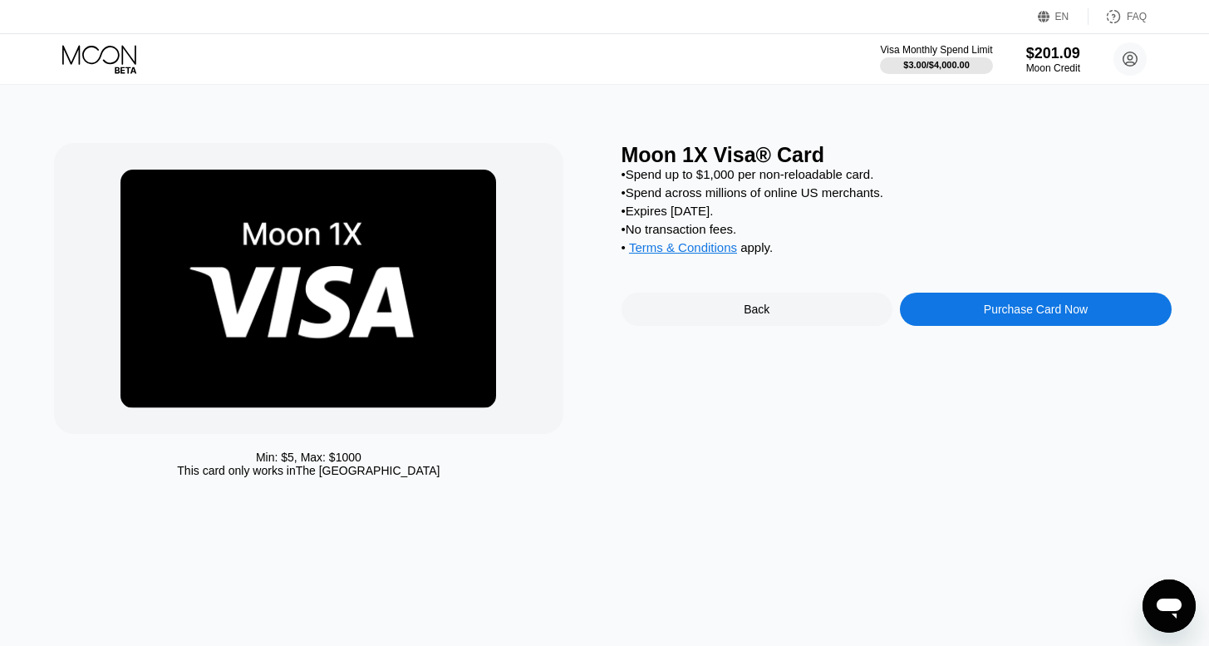
click at [996, 316] on div "Purchase Card Now" at bounding box center [1036, 308] width 104 height 13
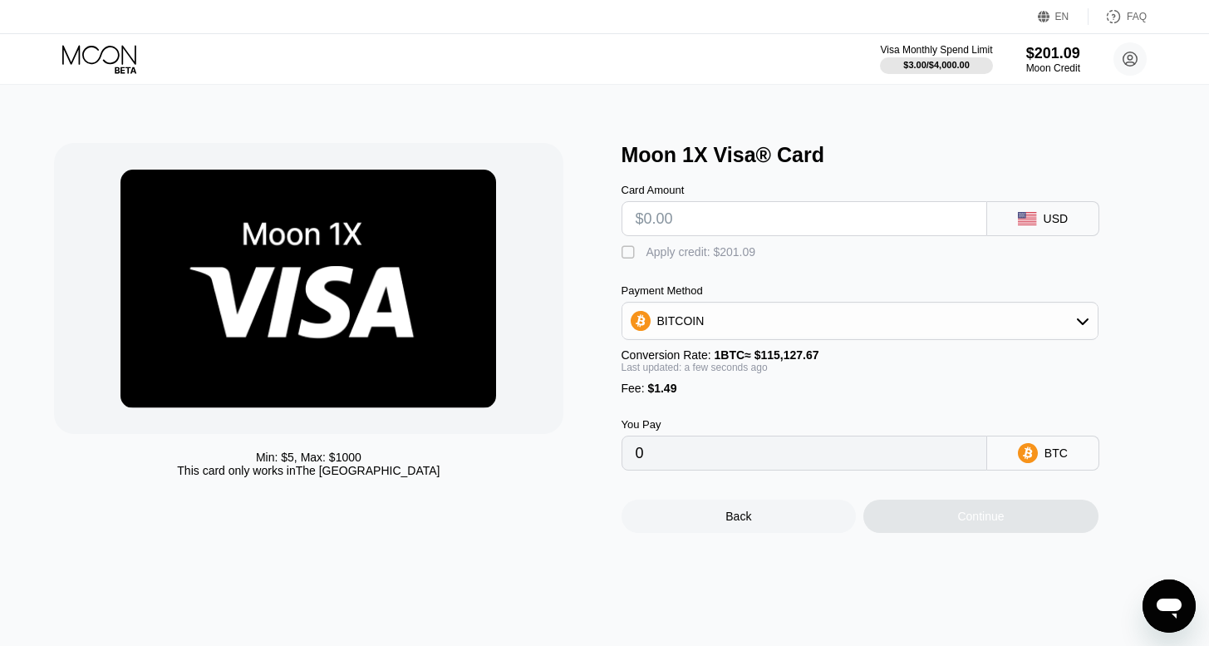
click at [736, 224] on input "text" at bounding box center [804, 218] width 337 height 33
type input "$199"
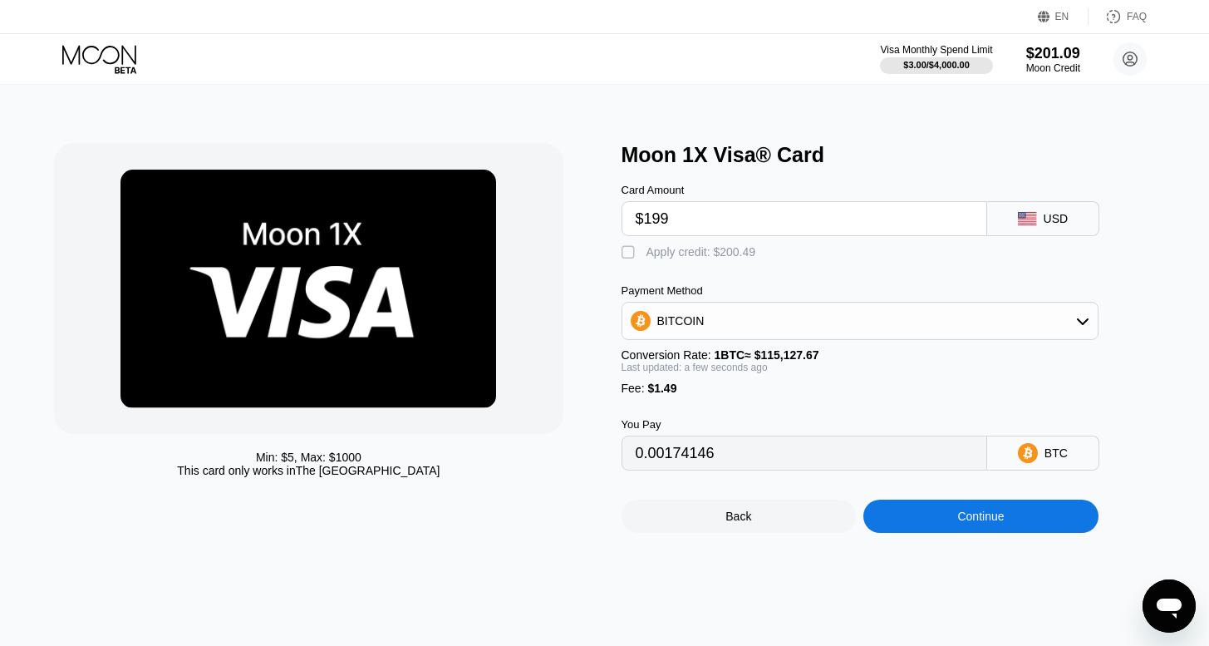
type input "0.00174146"
type input "$199"
click at [662, 258] on div "Apply credit: $200.49" at bounding box center [702, 251] width 110 height 13
type input "0"
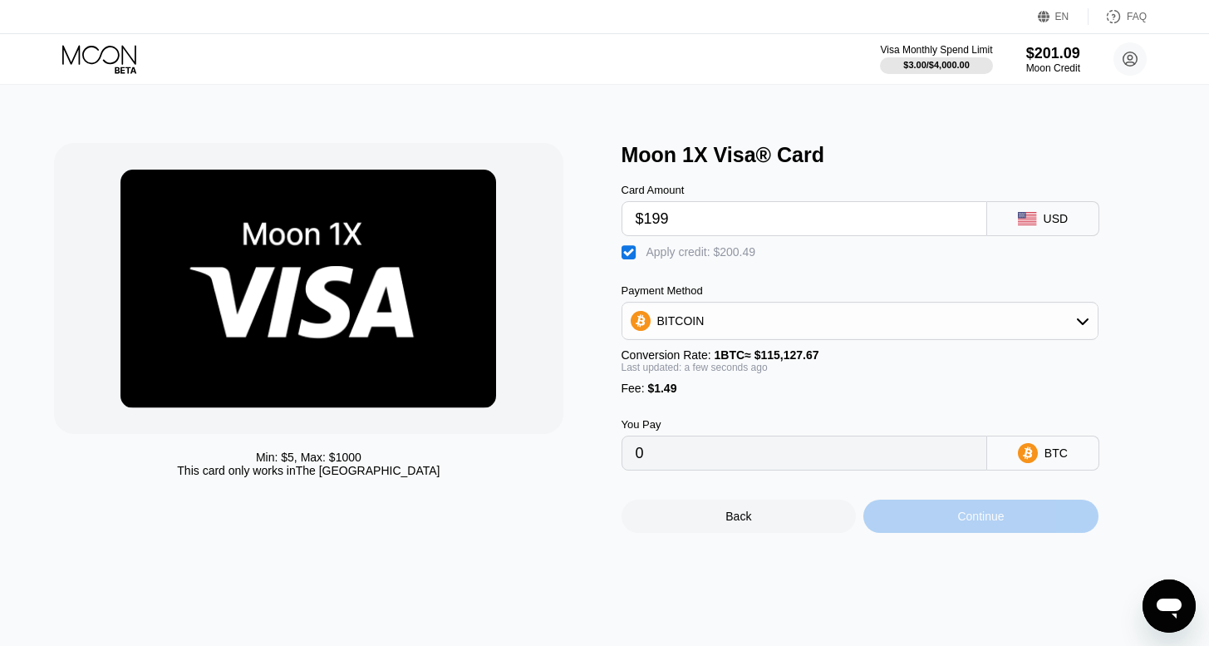
click at [945, 533] on div "Continue" at bounding box center [980, 515] width 235 height 33
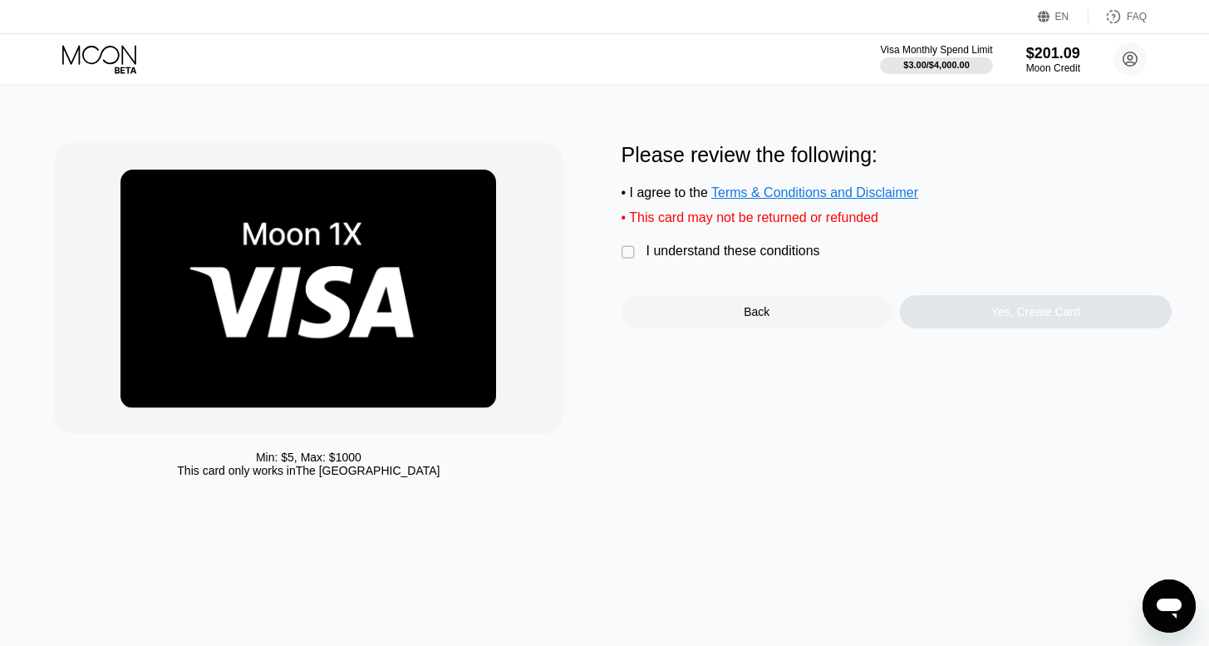
click at [654, 258] on div "I understand these conditions" at bounding box center [734, 250] width 174 height 15
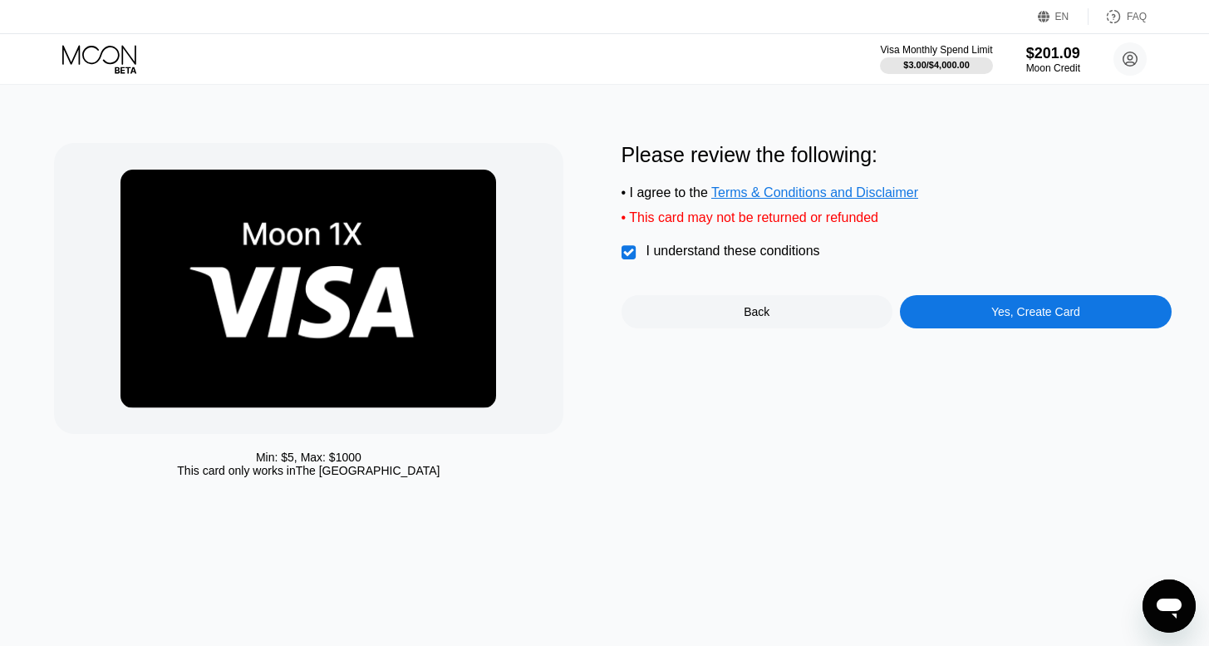
click at [1000, 318] on div "Yes, Create Card" at bounding box center [1035, 311] width 89 height 13
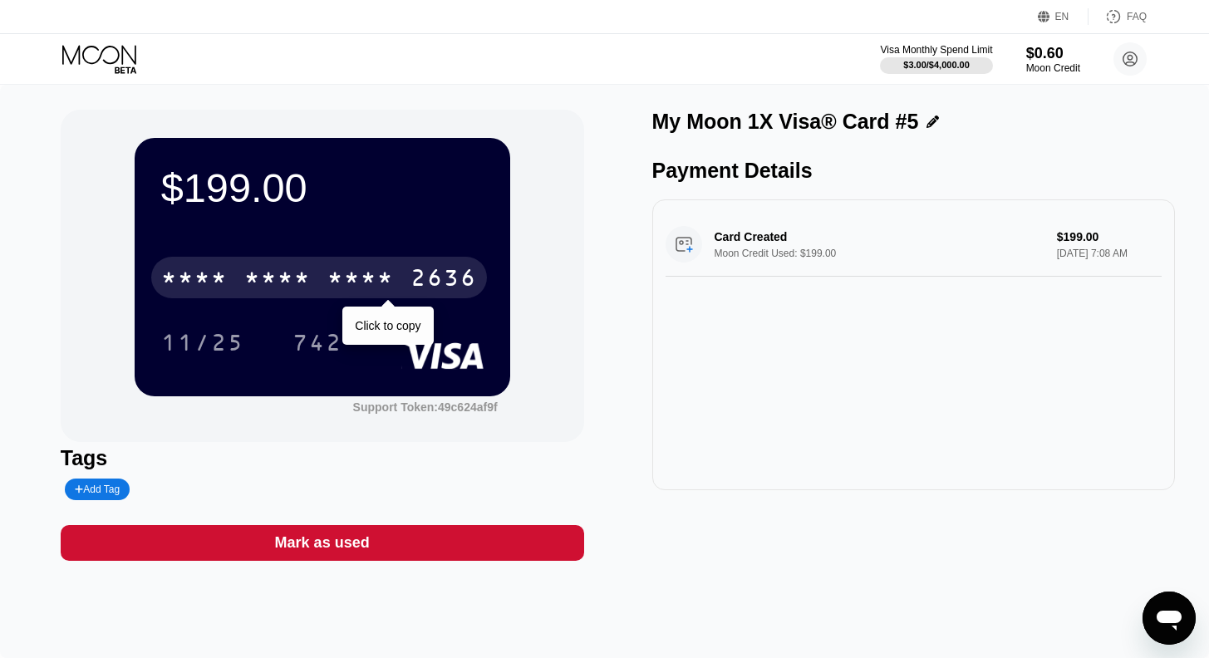
click at [303, 284] on div "* * * *" at bounding box center [277, 280] width 66 height 27
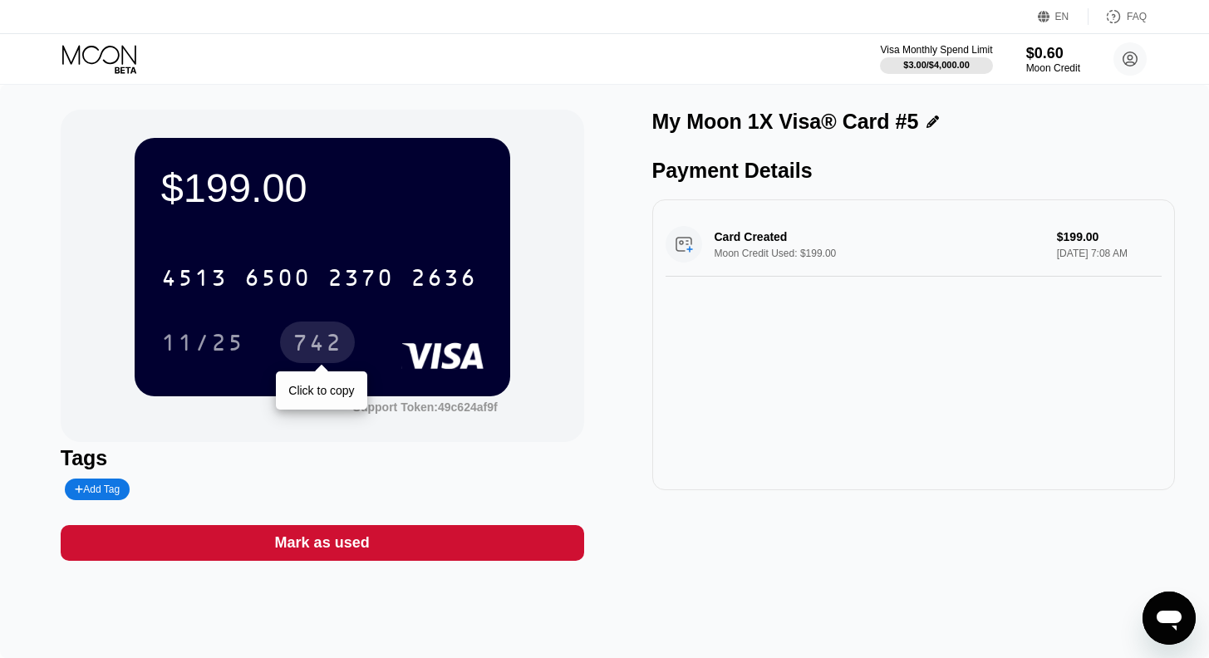
click at [316, 347] on div "742" at bounding box center [318, 345] width 50 height 27
